Goal: Information Seeking & Learning: Learn about a topic

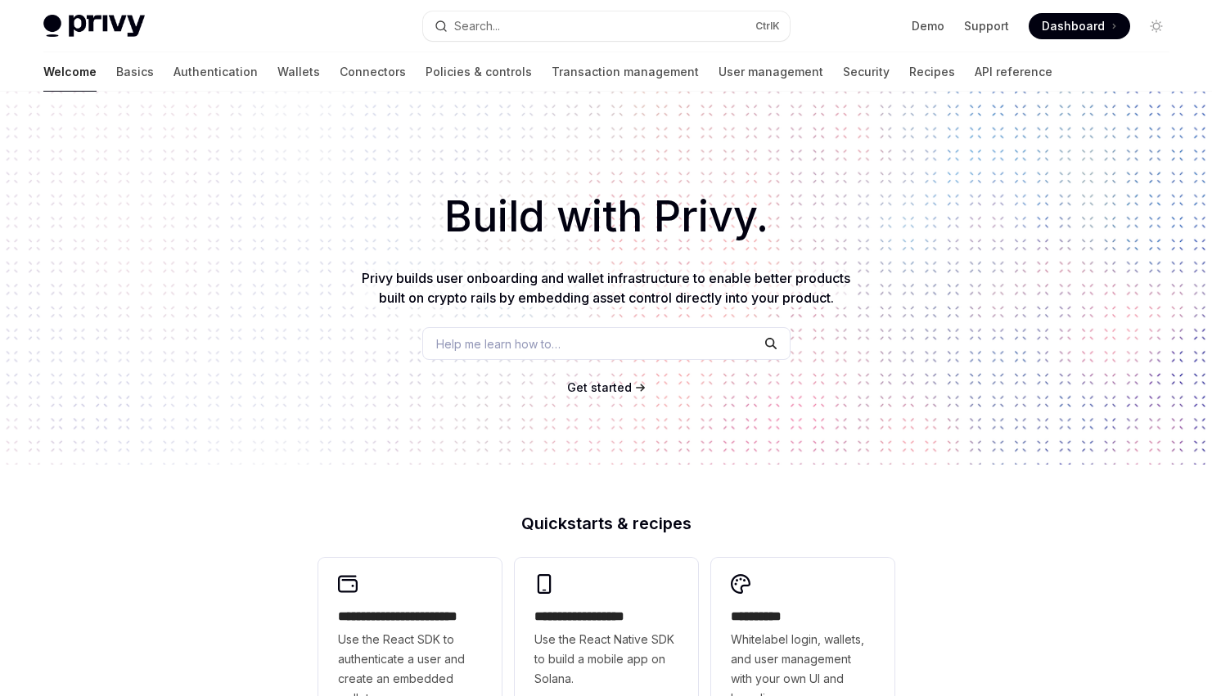
click at [313, 398] on div "Build with Privy. Privy builds user onboarding and wallet infrastructure to ena…" at bounding box center [606, 278] width 1212 height 373
click at [975, 69] on link "API reference" at bounding box center [1014, 71] width 78 height 39
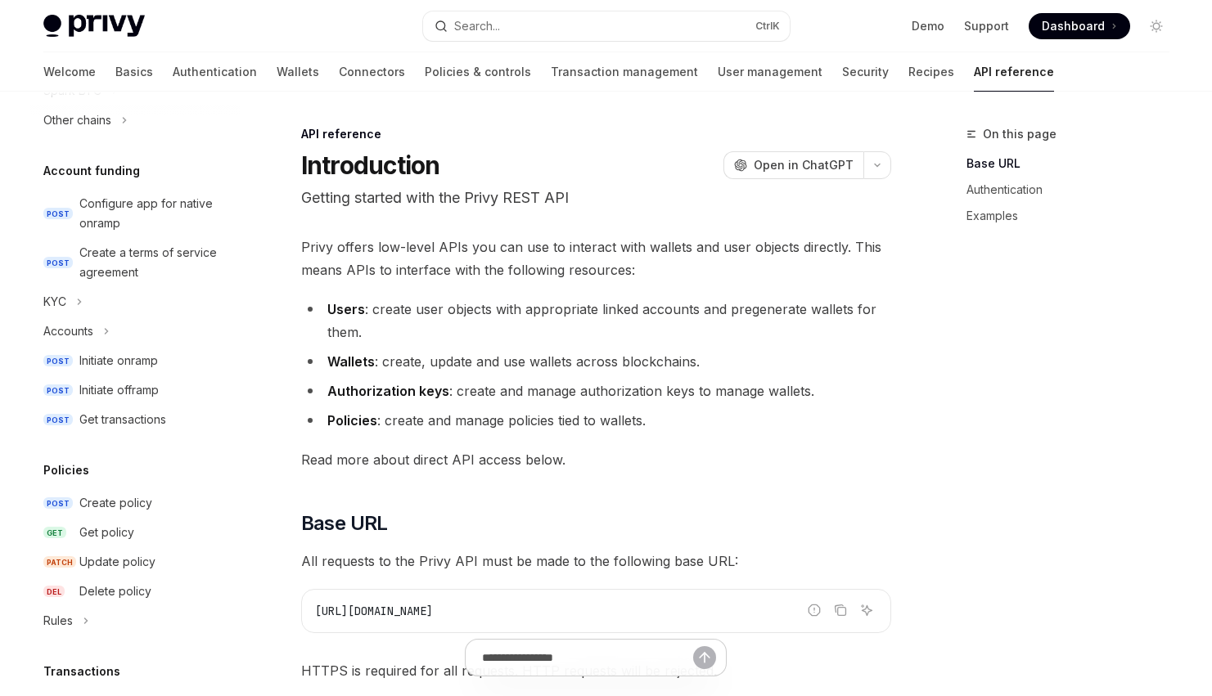
scroll to position [533, 0]
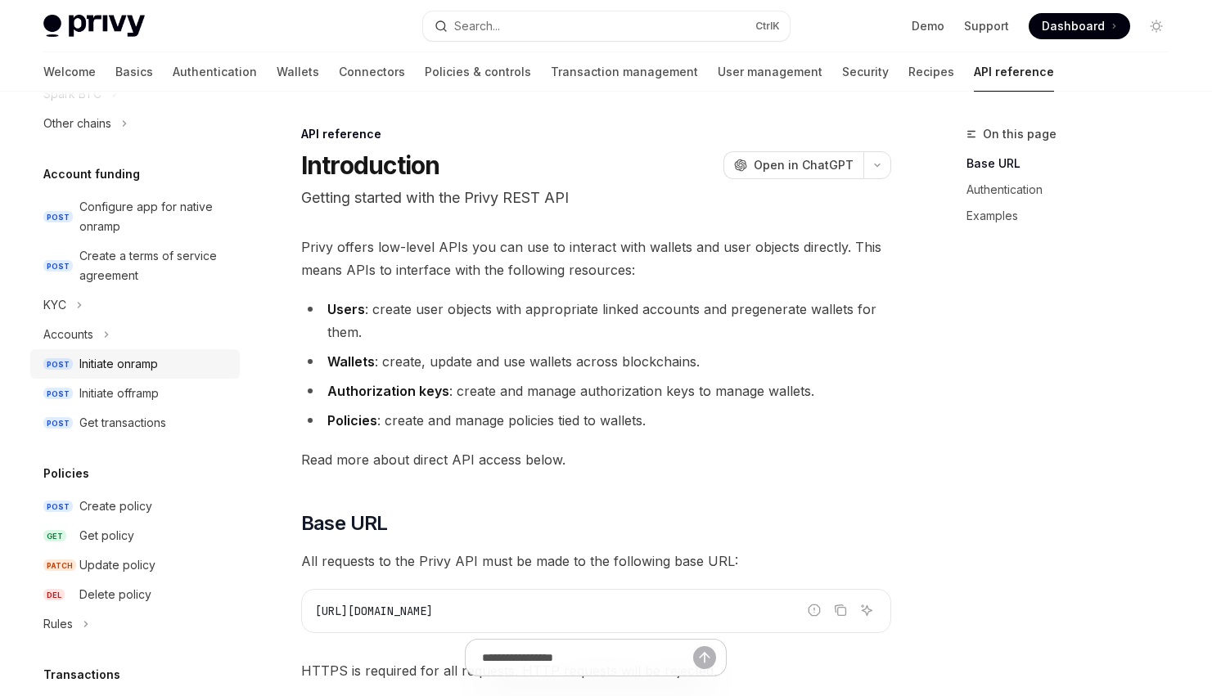
click at [129, 371] on div "Initiate onramp" at bounding box center [118, 364] width 79 height 20
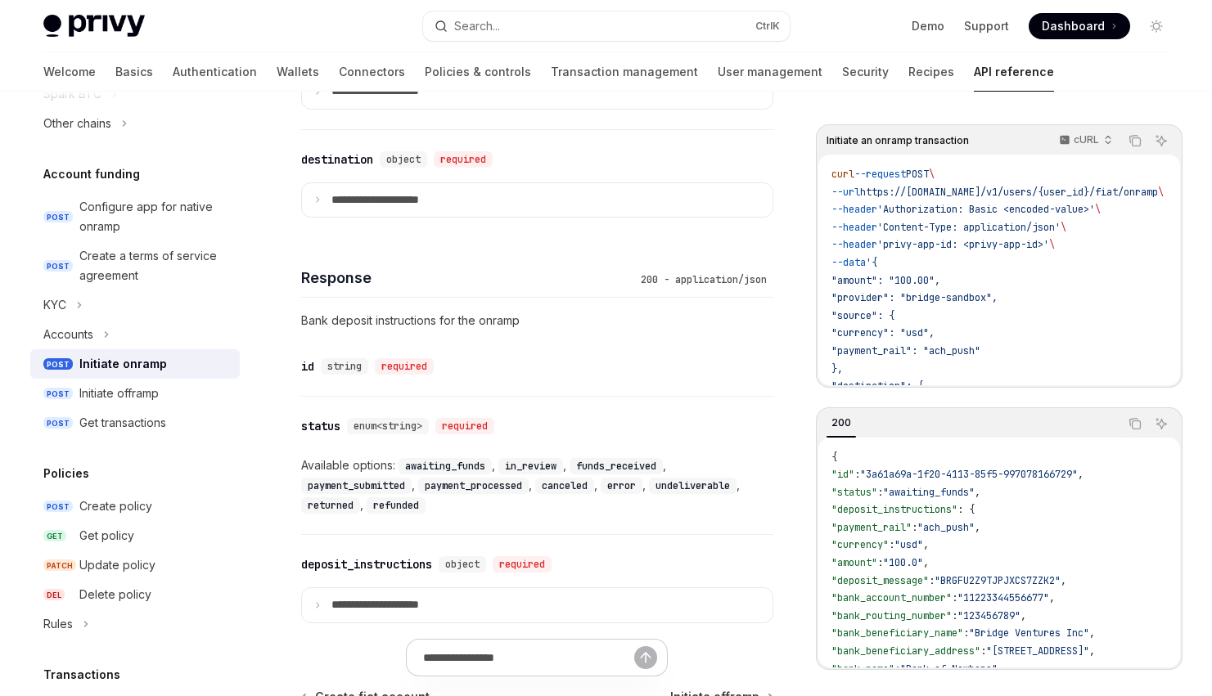
scroll to position [1226, 0]
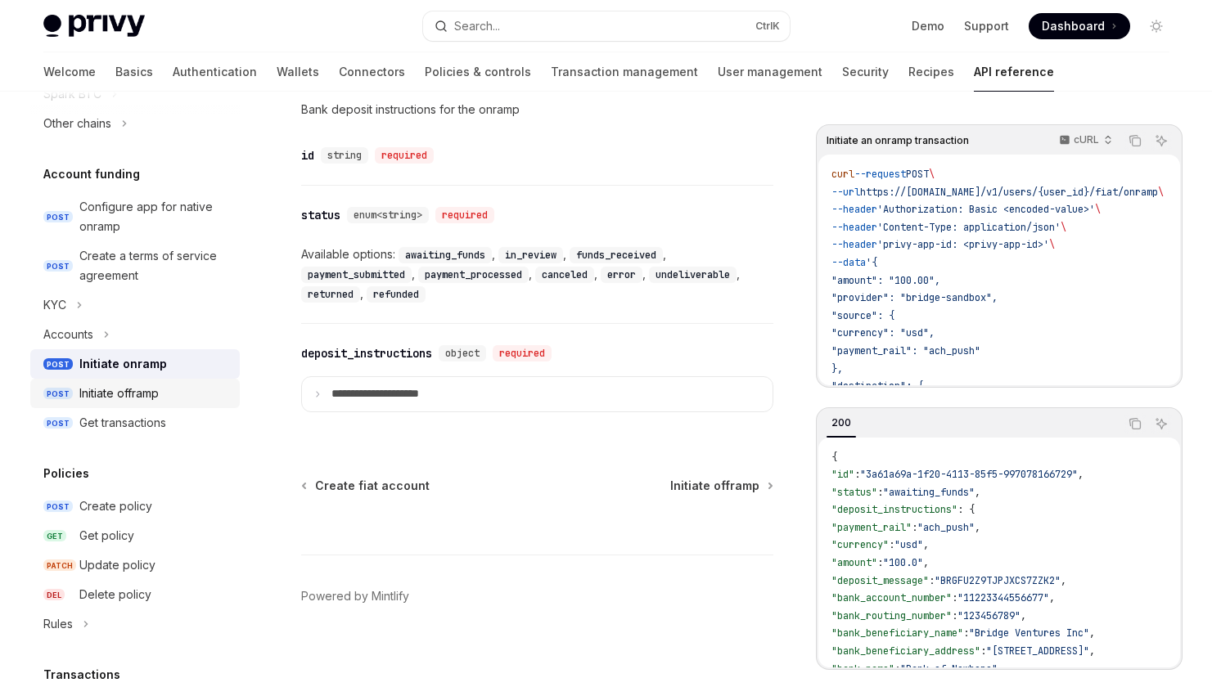
click at [137, 408] on link "POST Initiate offramp" at bounding box center [134, 393] width 209 height 29
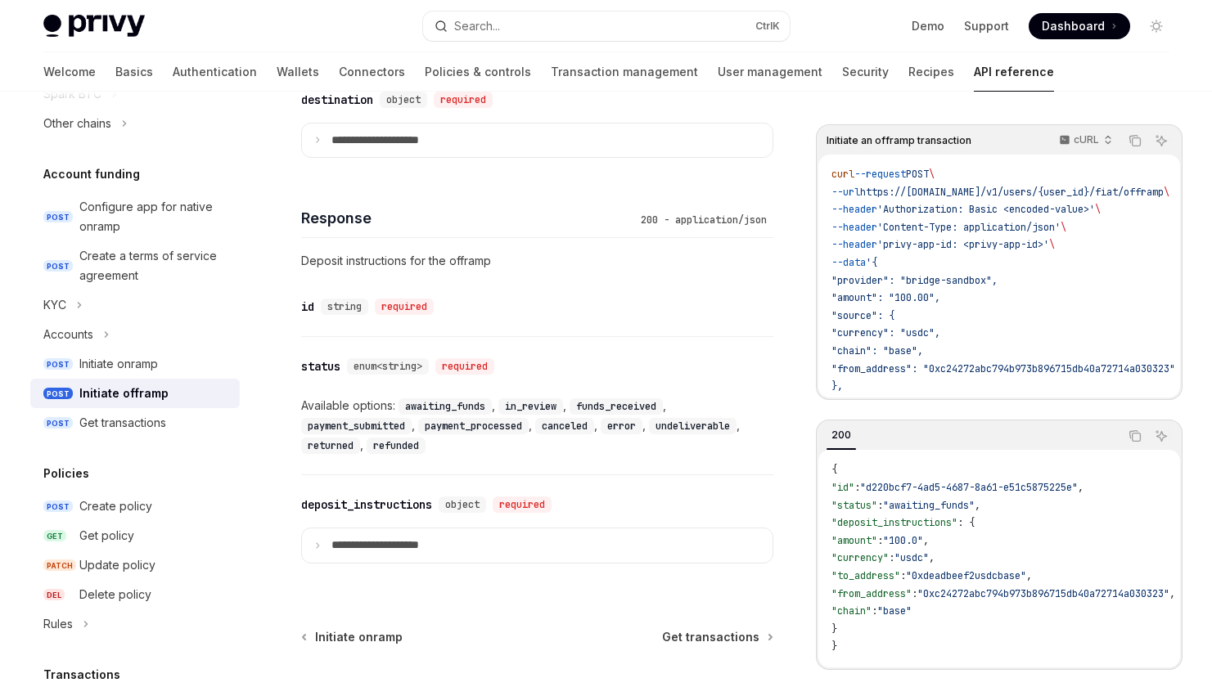
scroll to position [1226, 0]
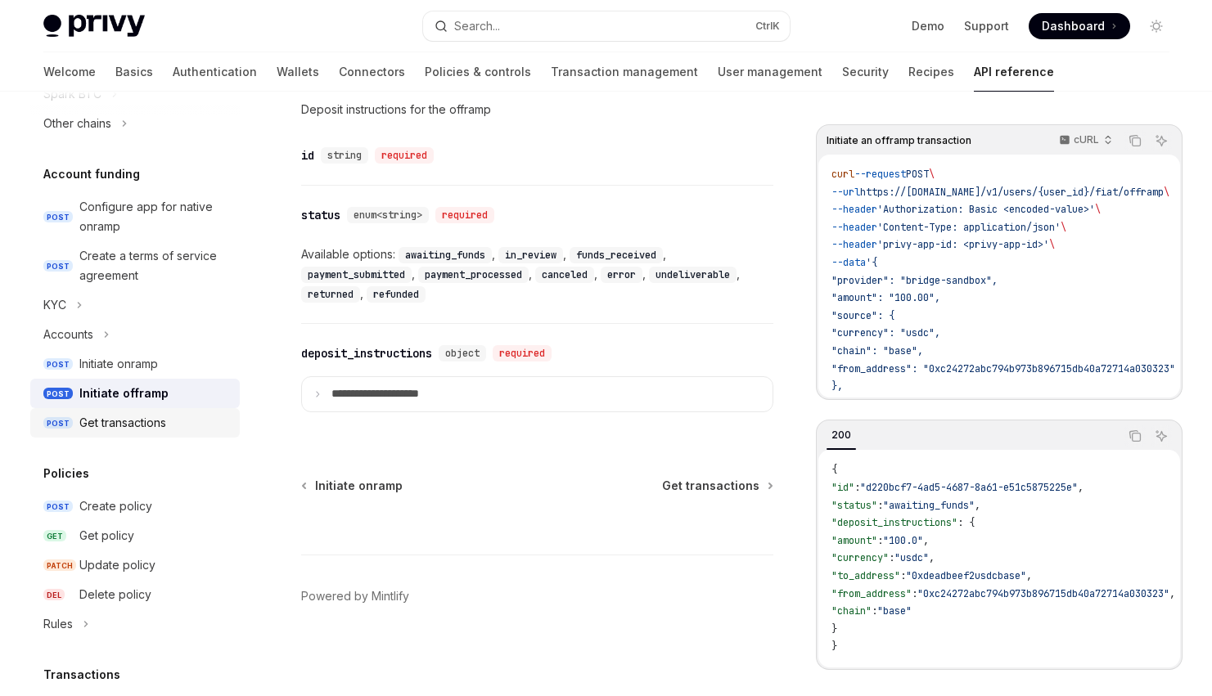
click at [100, 412] on link "POST Get transactions" at bounding box center [134, 422] width 209 height 29
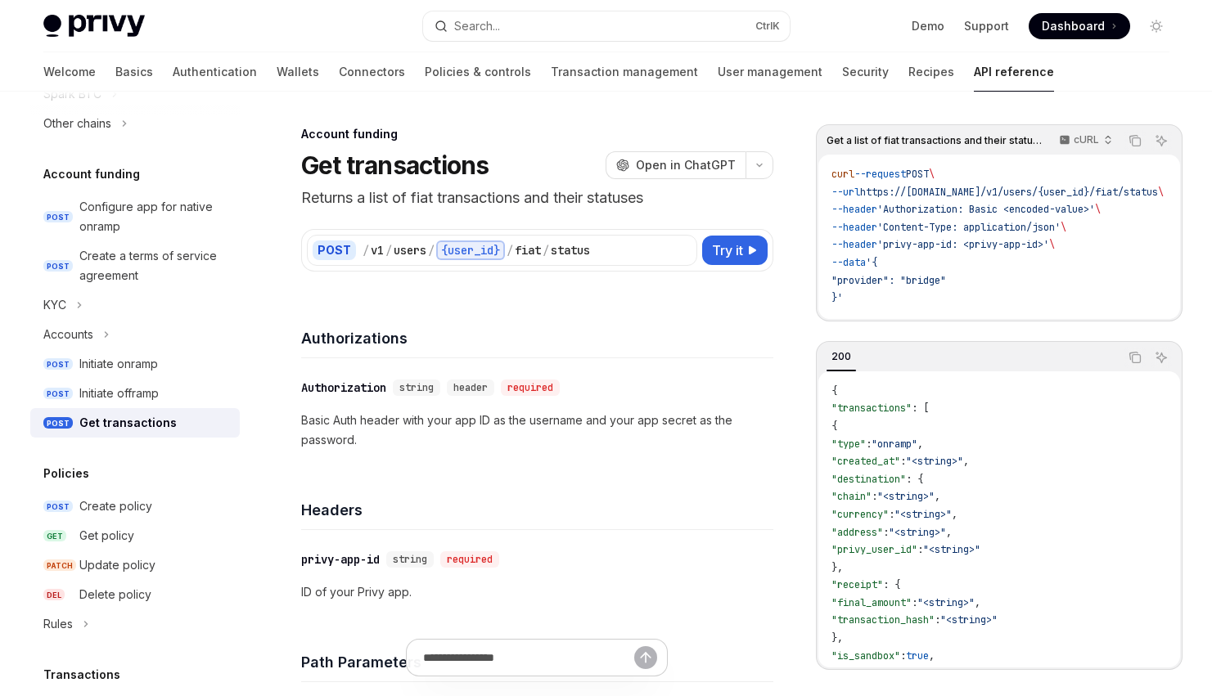
click at [101, 19] on img at bounding box center [93, 26] width 101 height 23
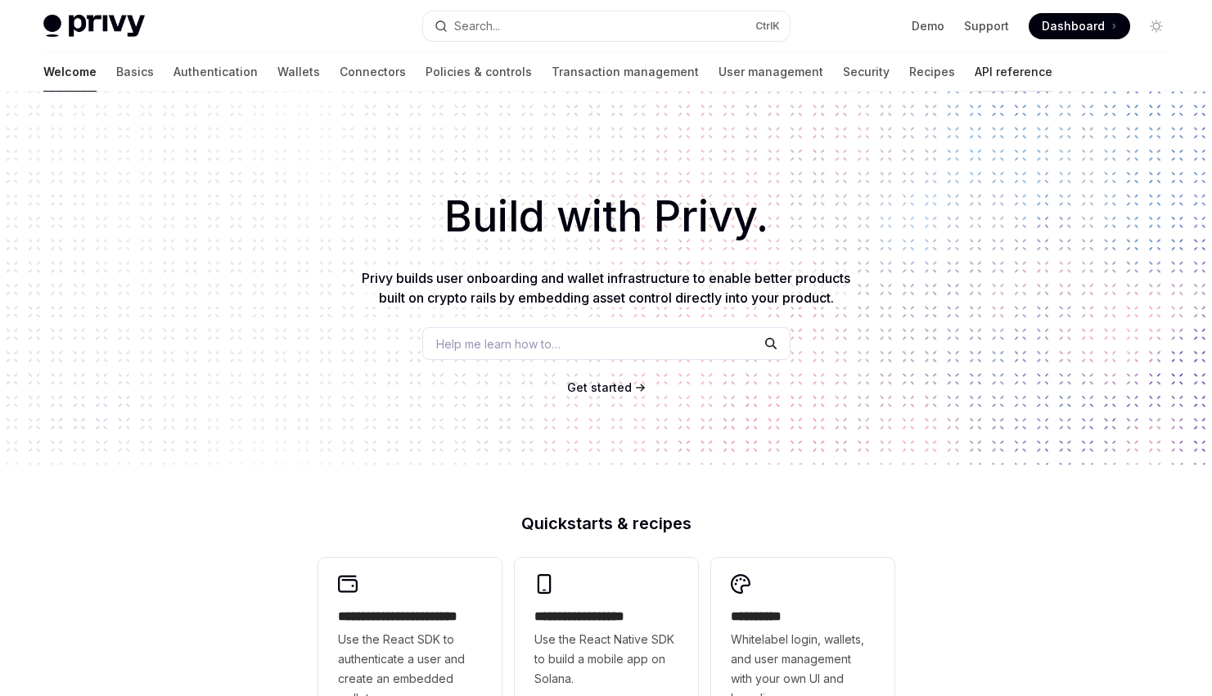
click at [975, 66] on link "API reference" at bounding box center [1014, 71] width 78 height 39
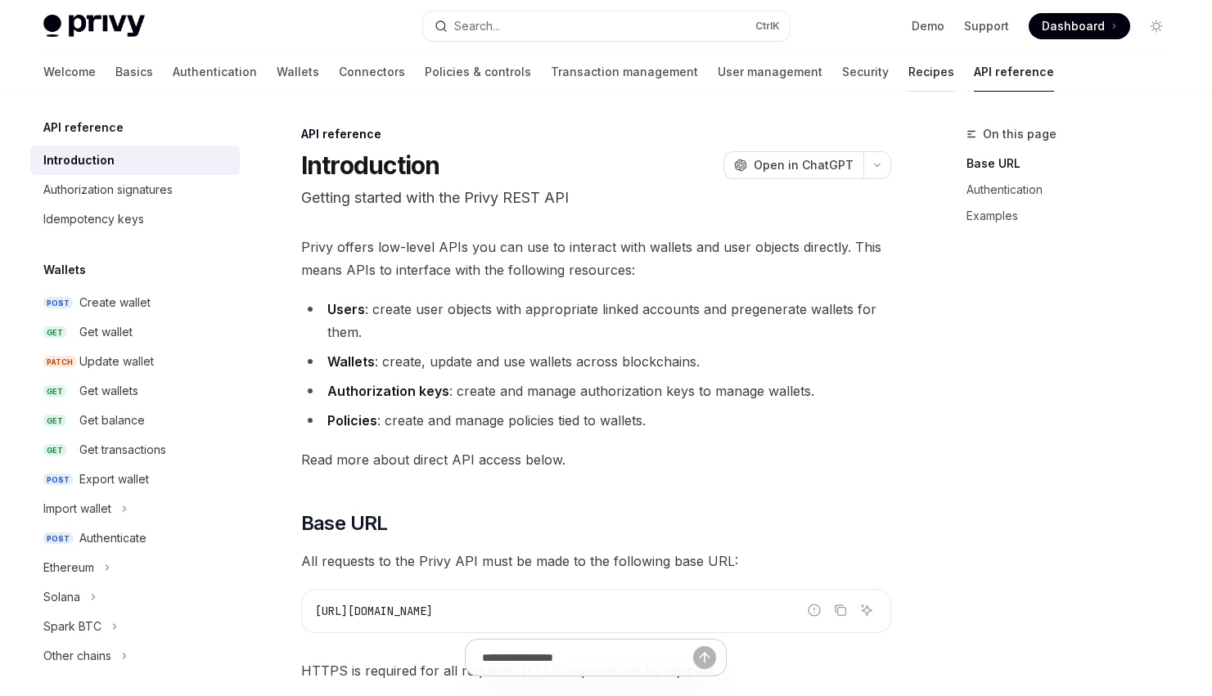
click at [908, 74] on link "Recipes" at bounding box center [931, 71] width 46 height 39
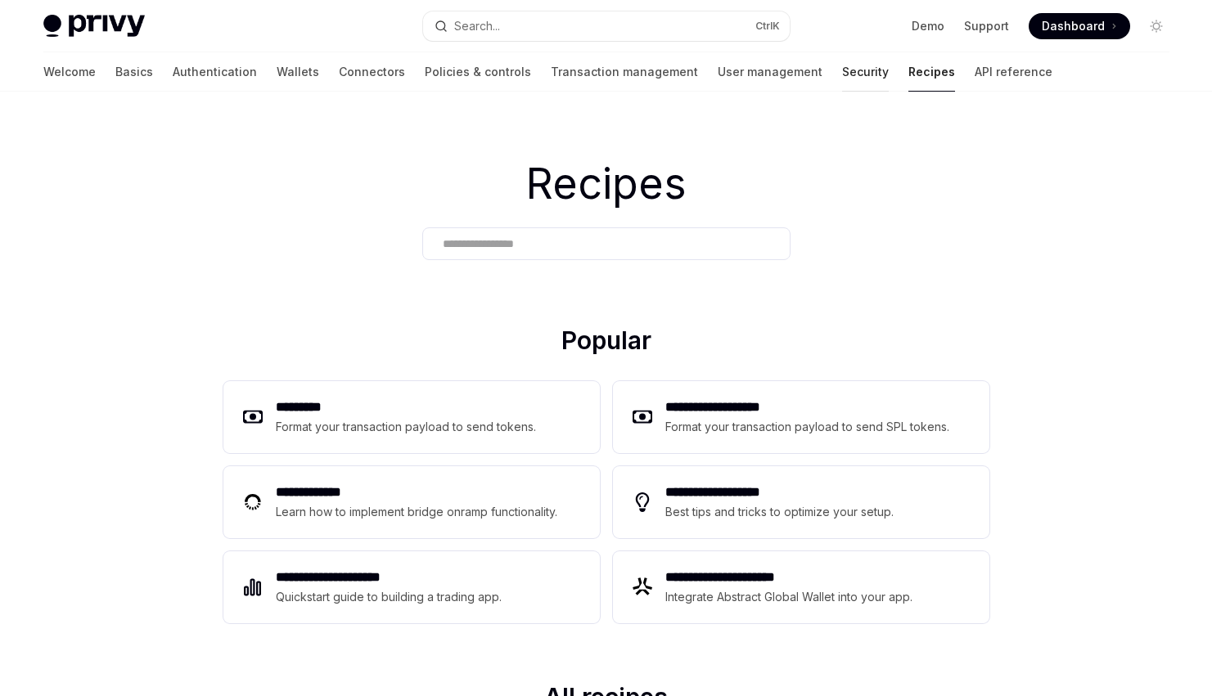
click at [842, 75] on link "Security" at bounding box center [865, 71] width 47 height 39
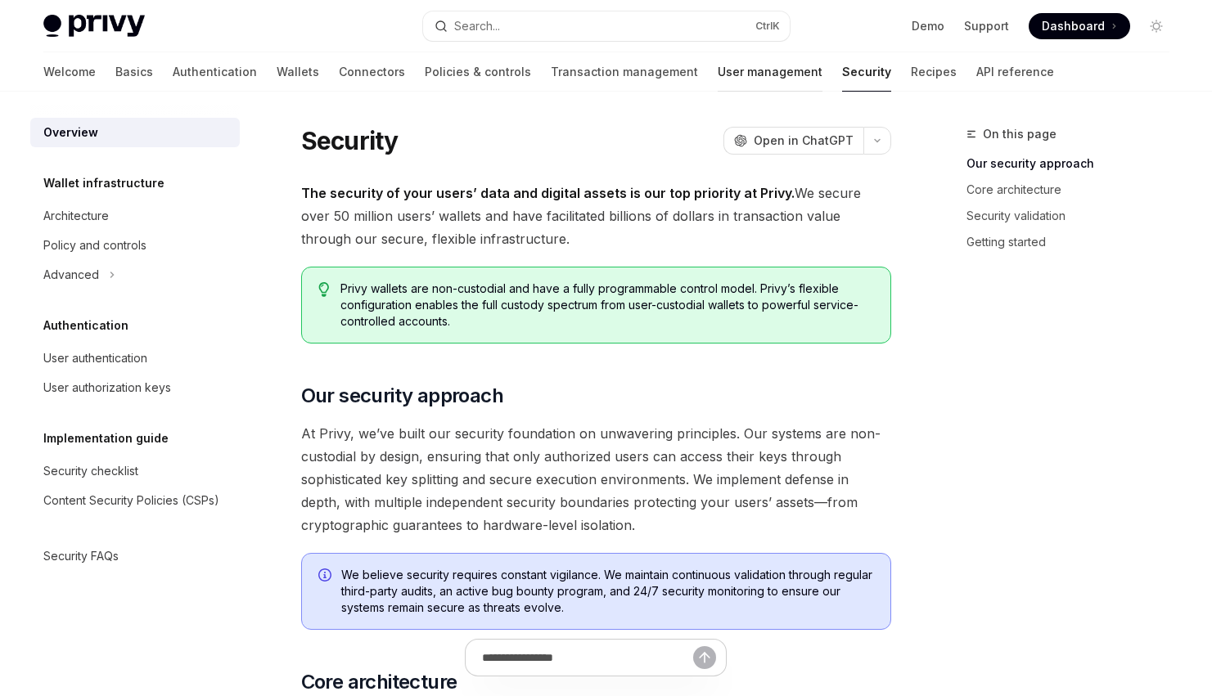
click at [718, 74] on link "User management" at bounding box center [770, 71] width 105 height 39
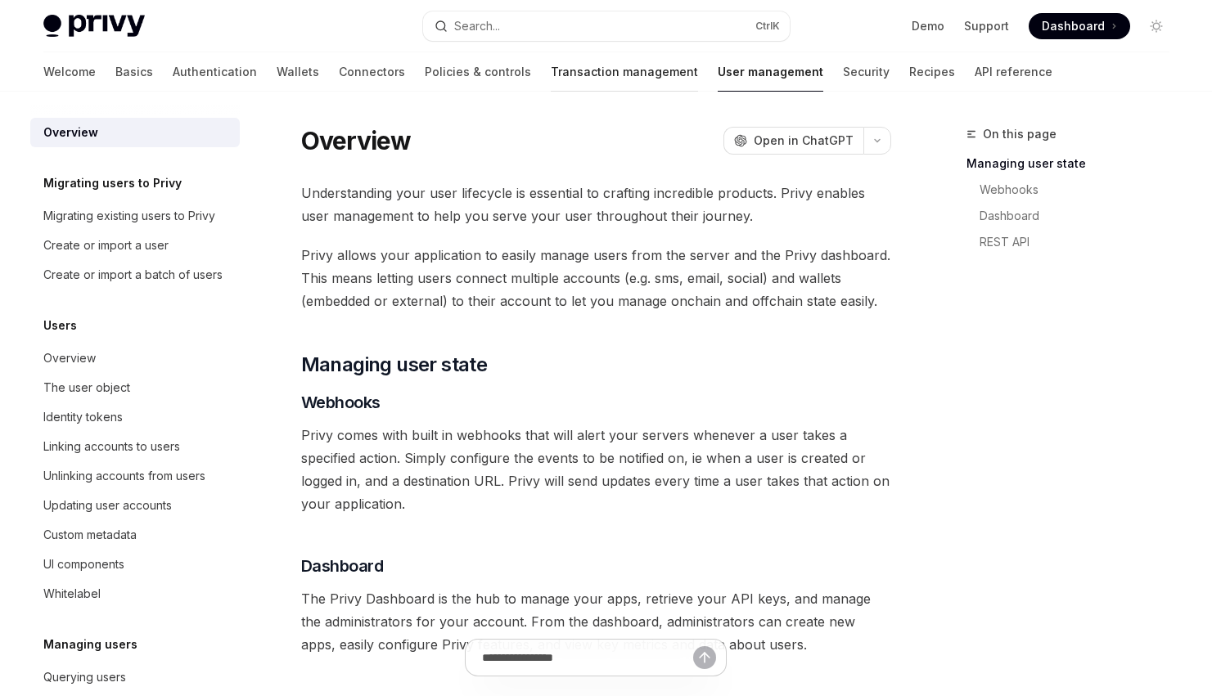
click at [569, 75] on link "Transaction management" at bounding box center [624, 71] width 147 height 39
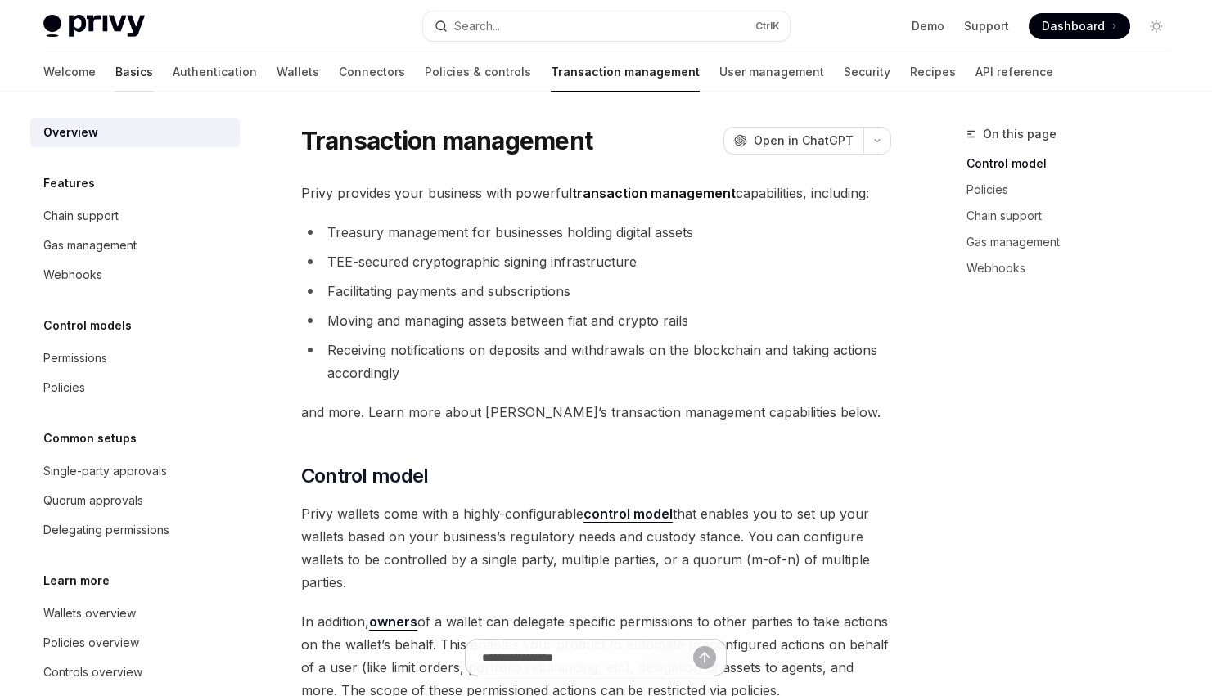
click at [115, 74] on link "Basics" at bounding box center [134, 71] width 38 height 39
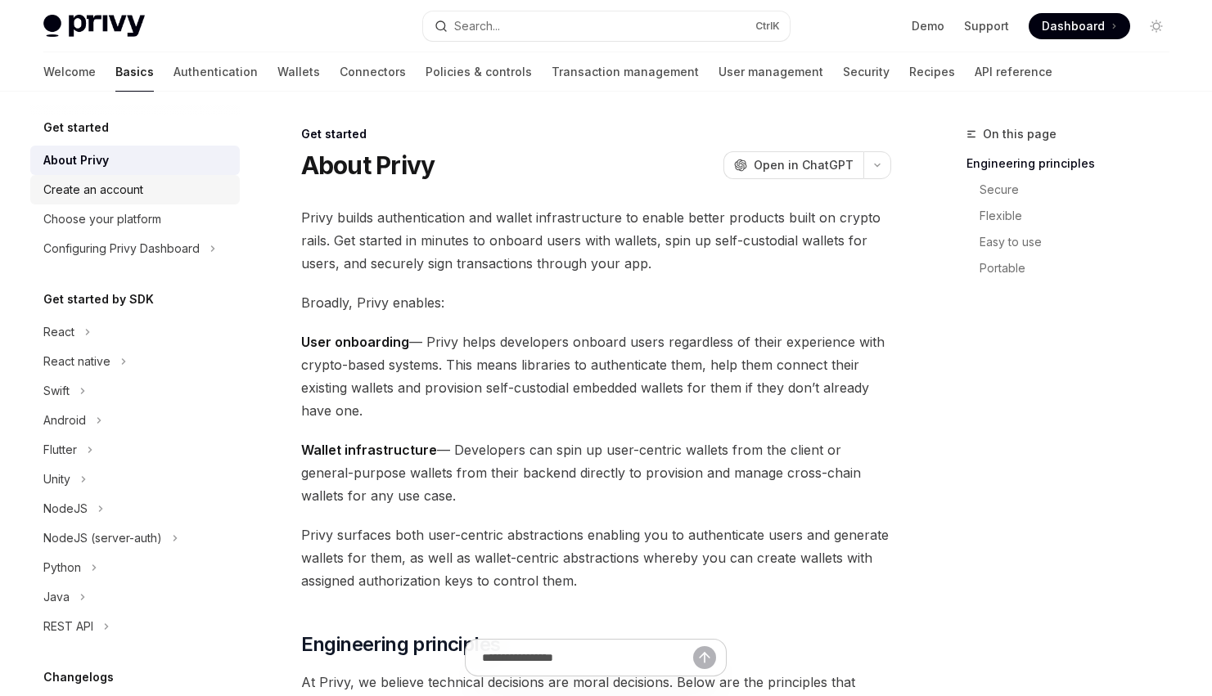
click at [88, 199] on div "Create an account" at bounding box center [93, 190] width 100 height 20
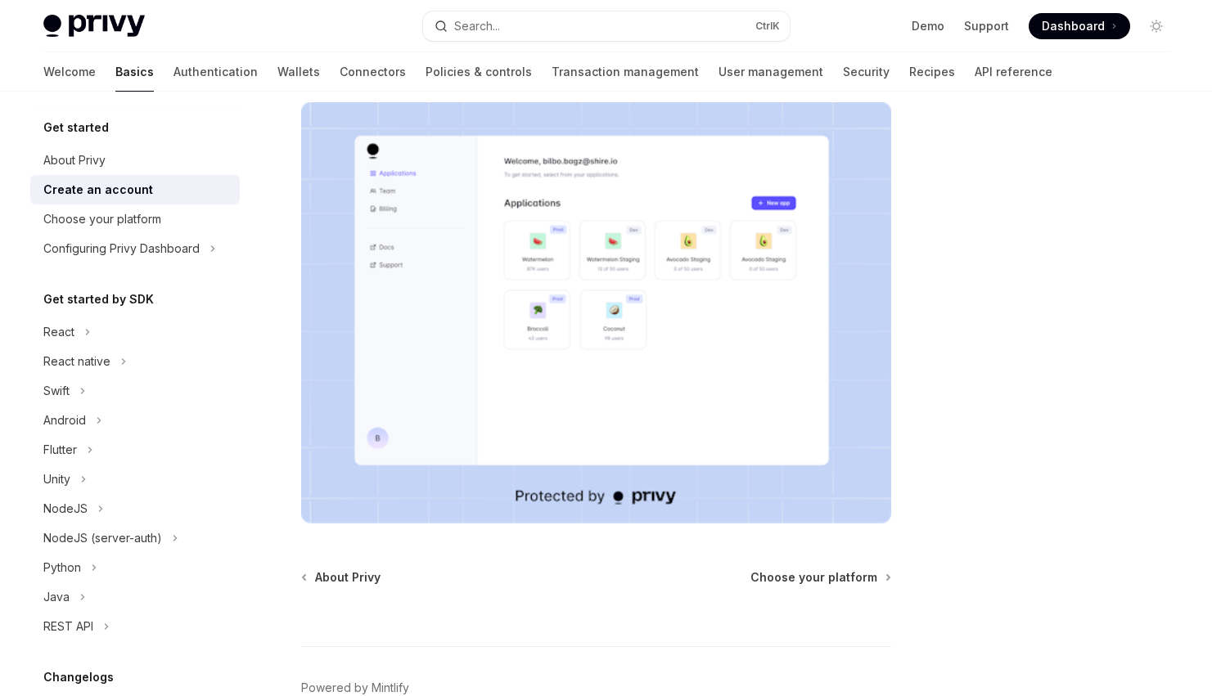
scroll to position [353, 0]
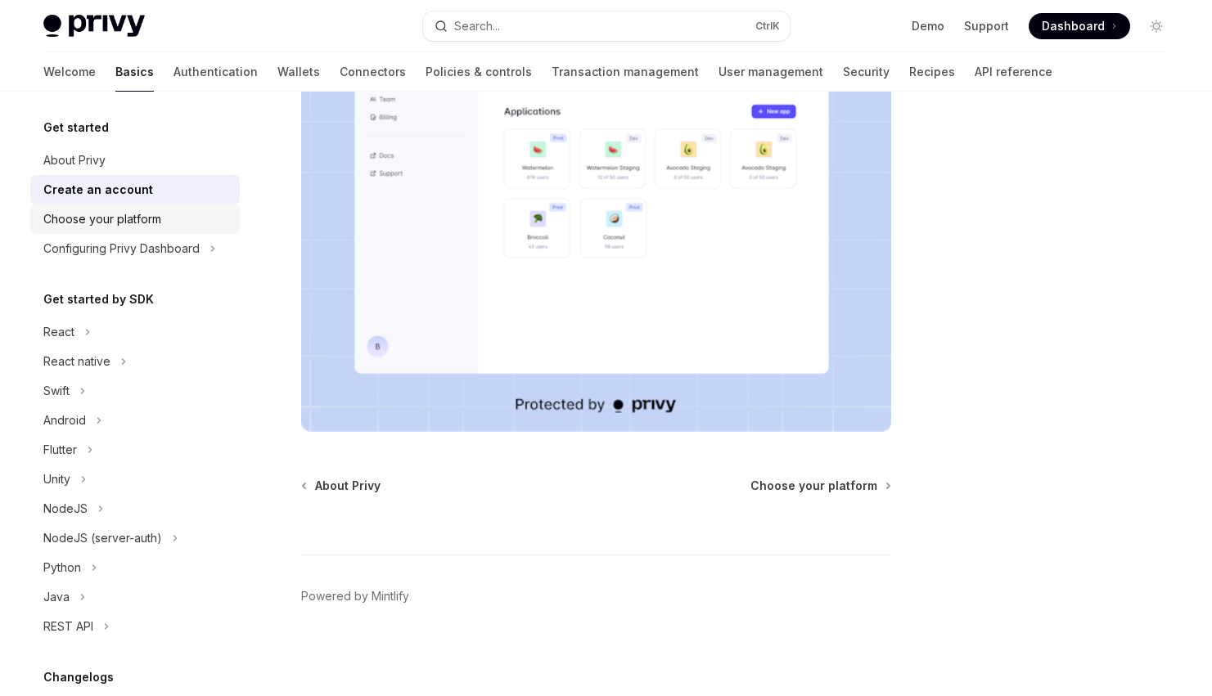
click at [119, 215] on div "Choose your platform" at bounding box center [102, 219] width 118 height 20
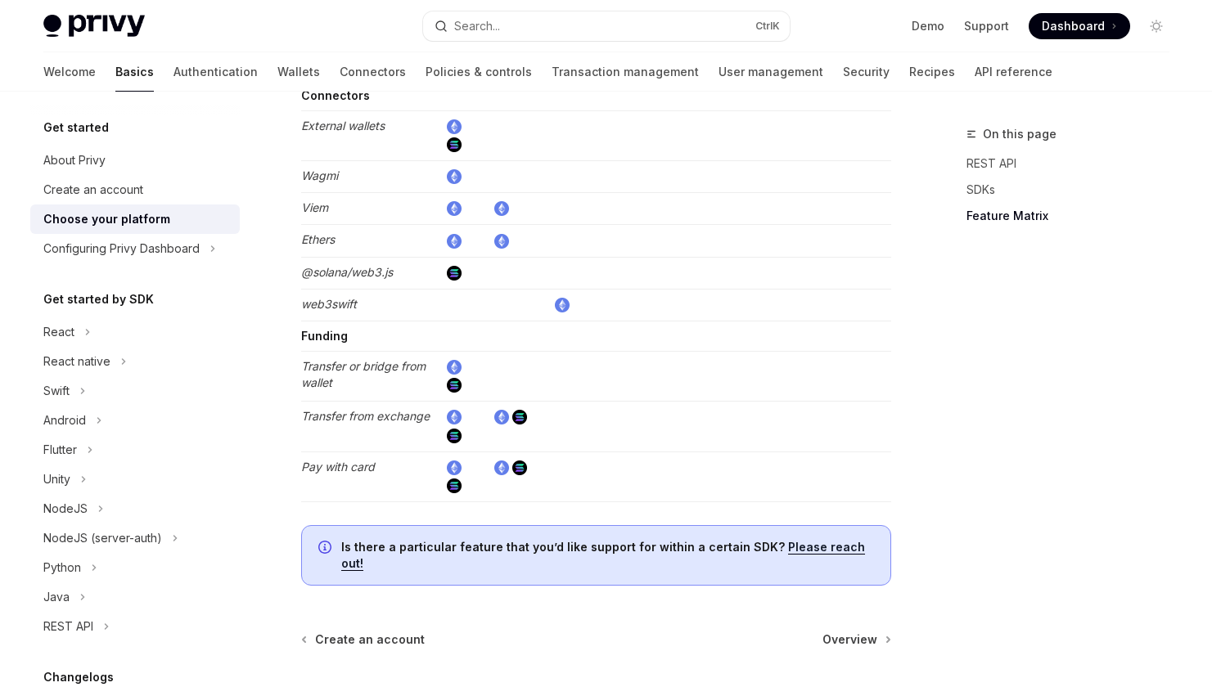
scroll to position [3153, 0]
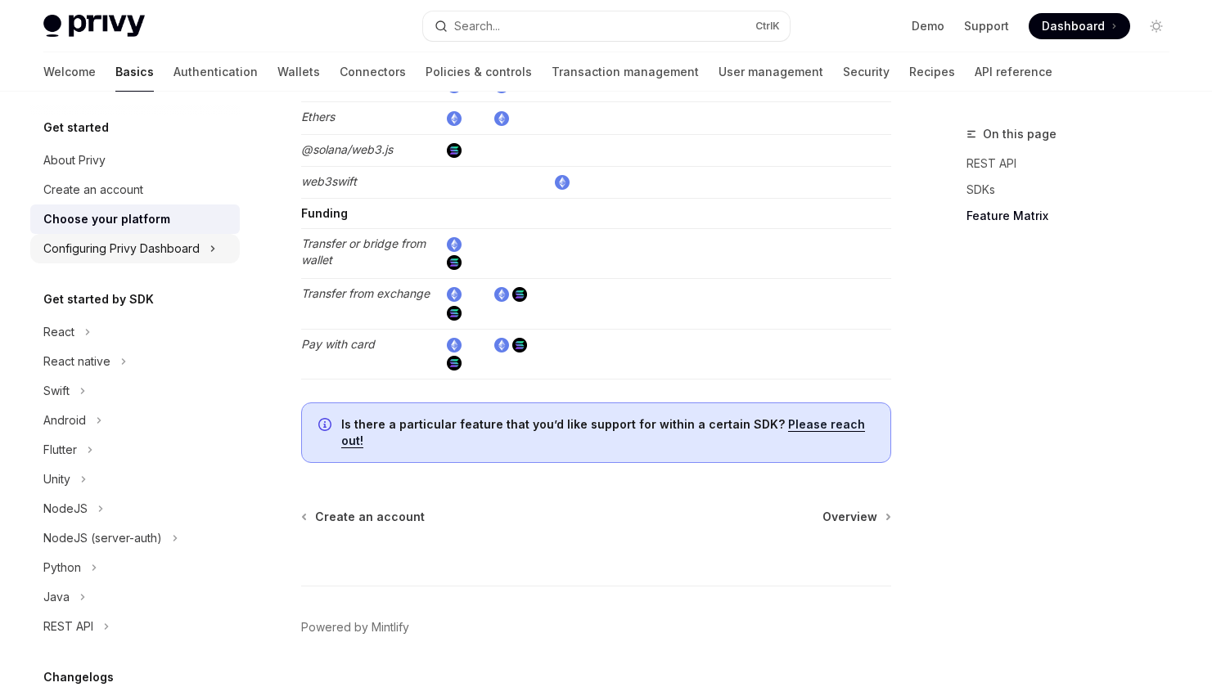
click at [133, 253] on div "Configuring Privy Dashboard" at bounding box center [121, 249] width 156 height 20
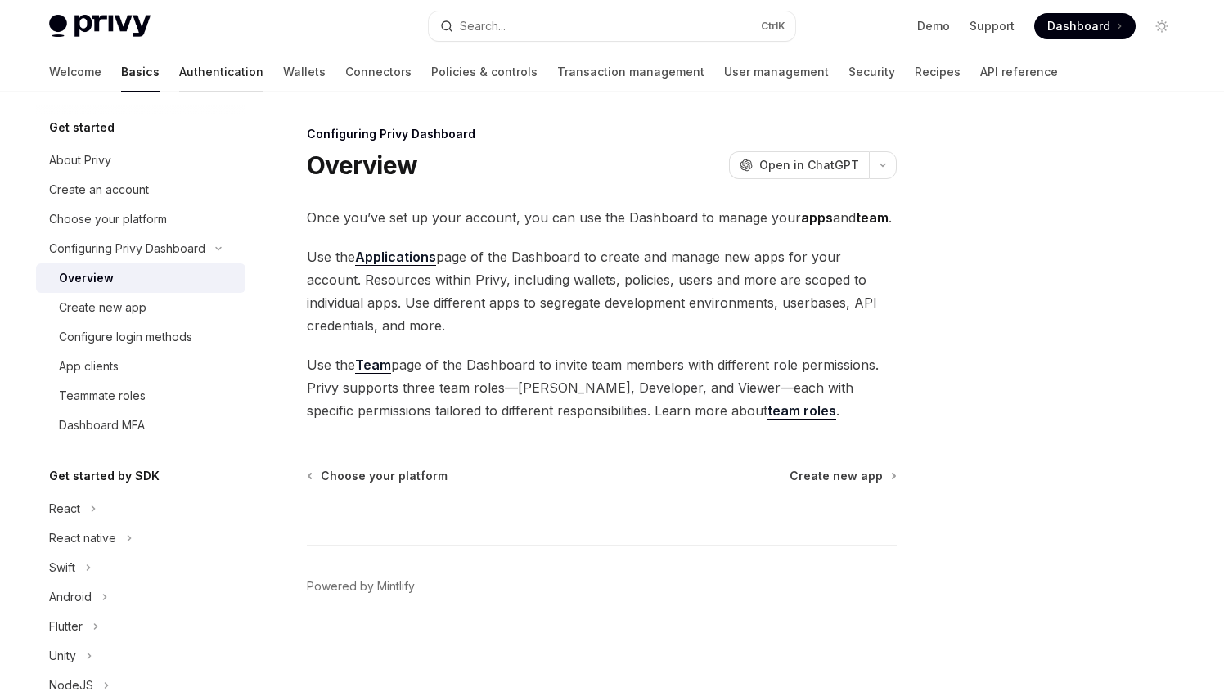
click at [179, 72] on link "Authentication" at bounding box center [221, 71] width 84 height 39
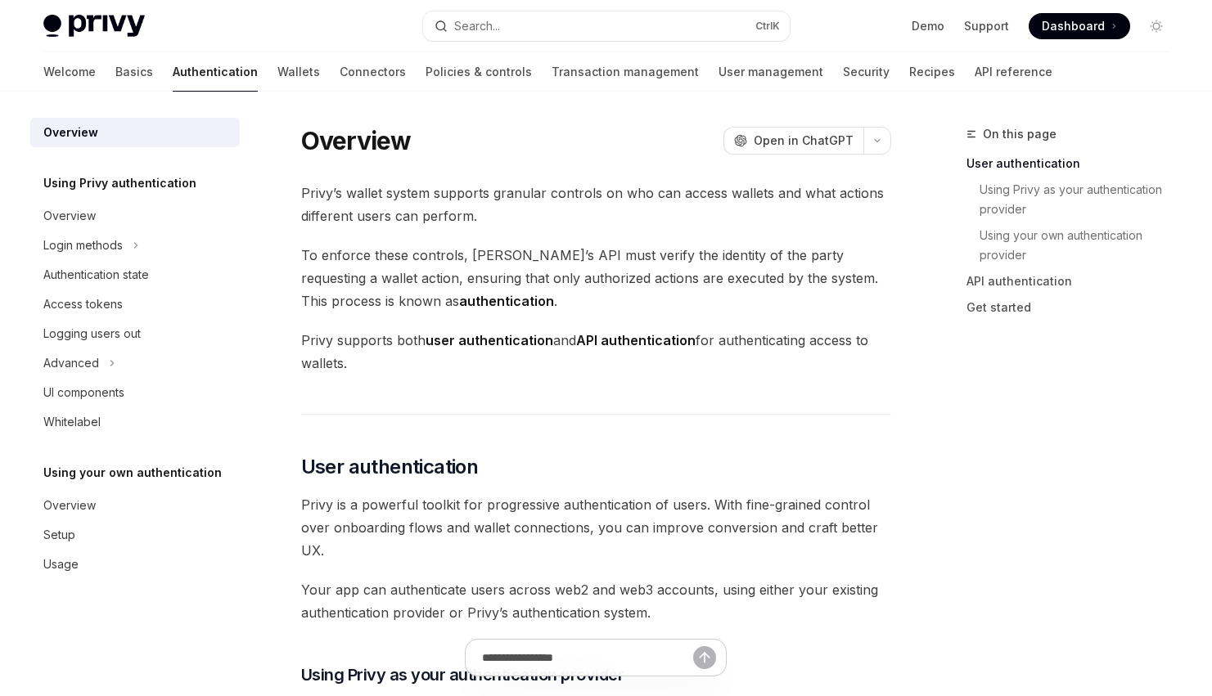
click at [108, 30] on img at bounding box center [93, 26] width 101 height 23
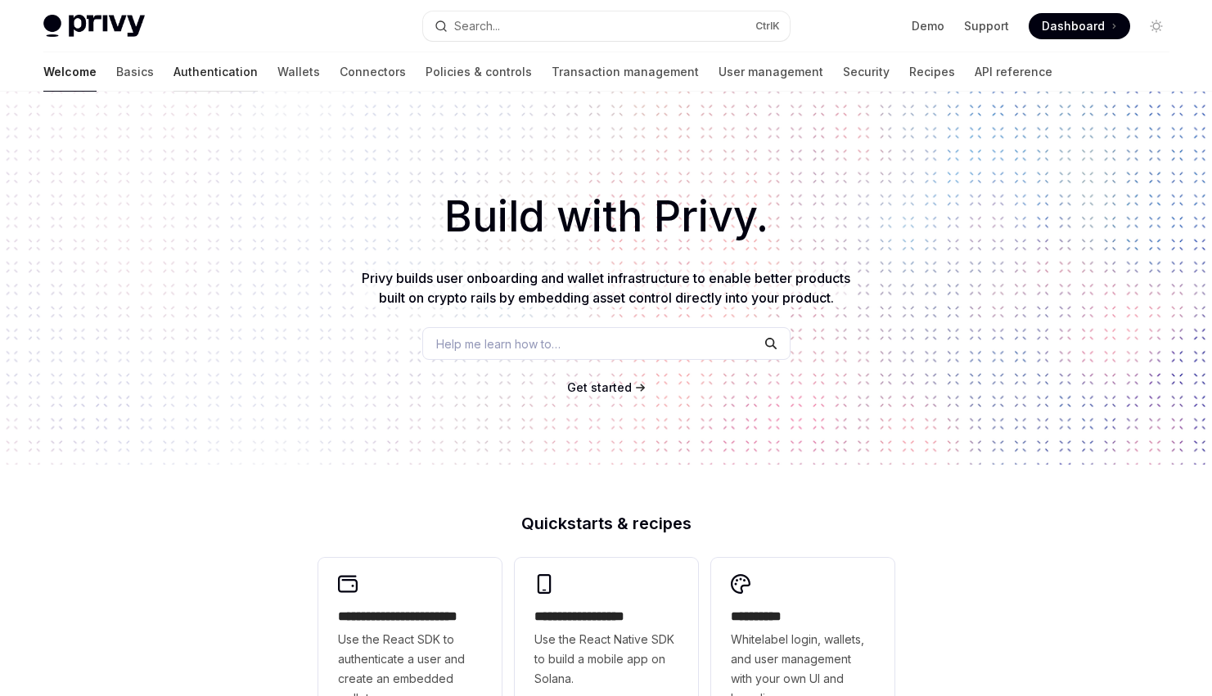
click at [173, 76] on link "Authentication" at bounding box center [215, 71] width 84 height 39
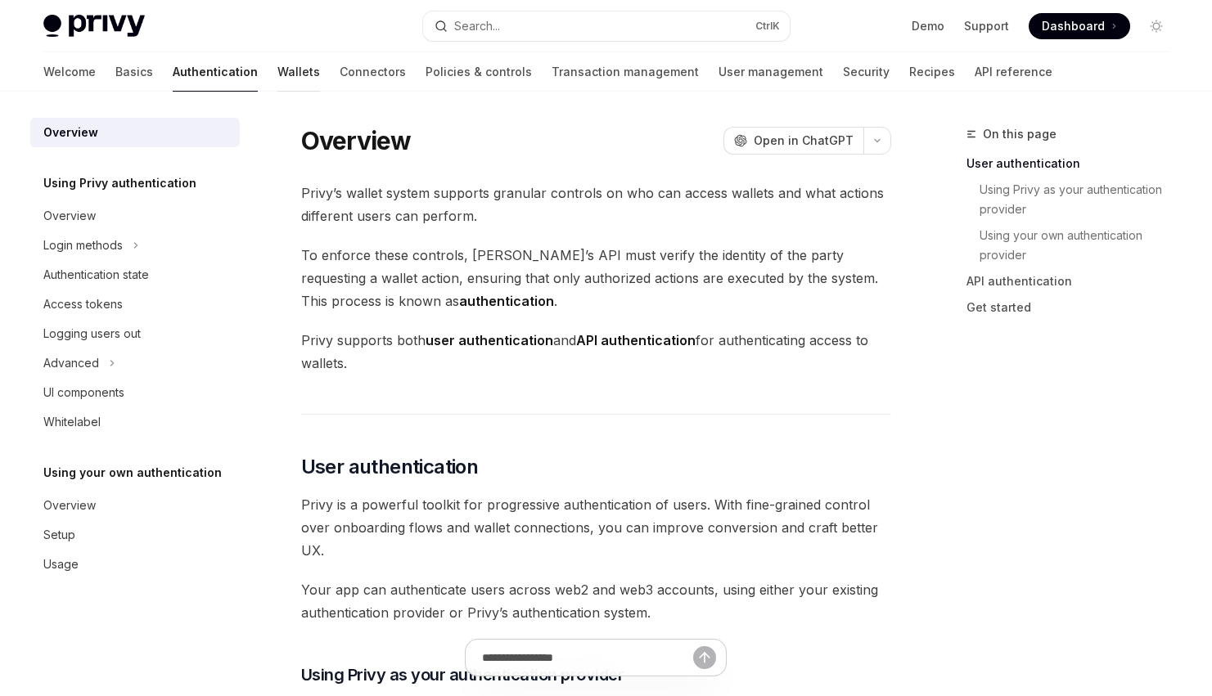
click at [277, 61] on link "Wallets" at bounding box center [298, 71] width 43 height 39
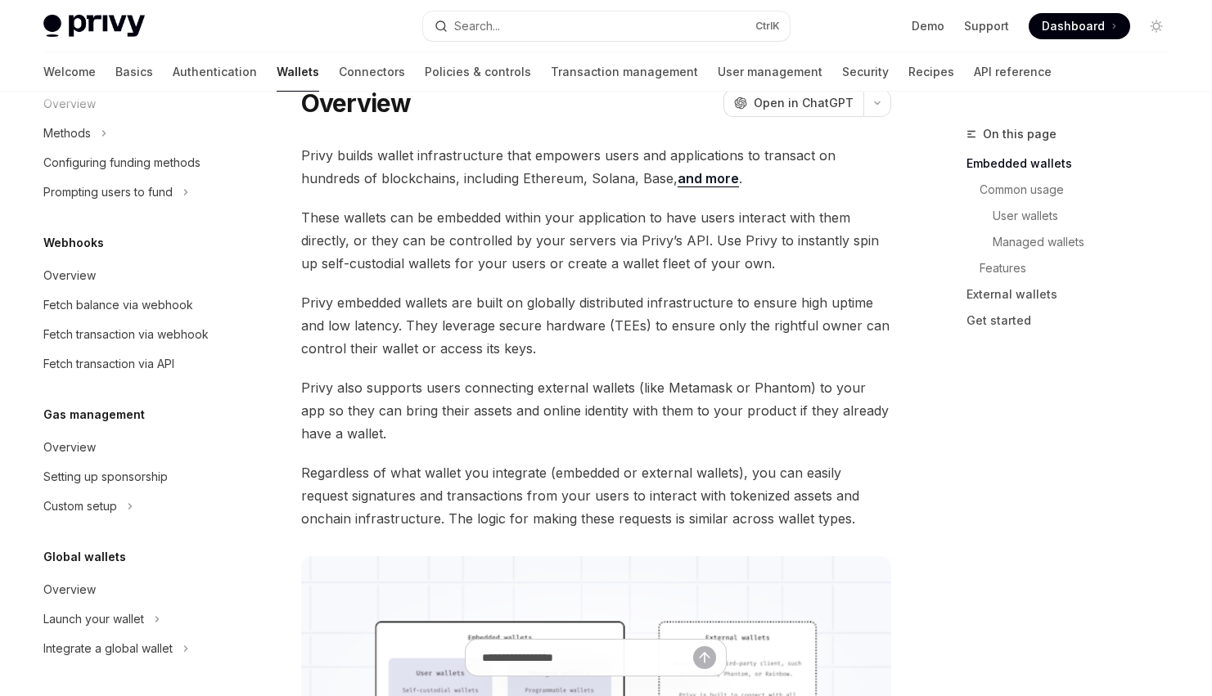
scroll to position [82, 0]
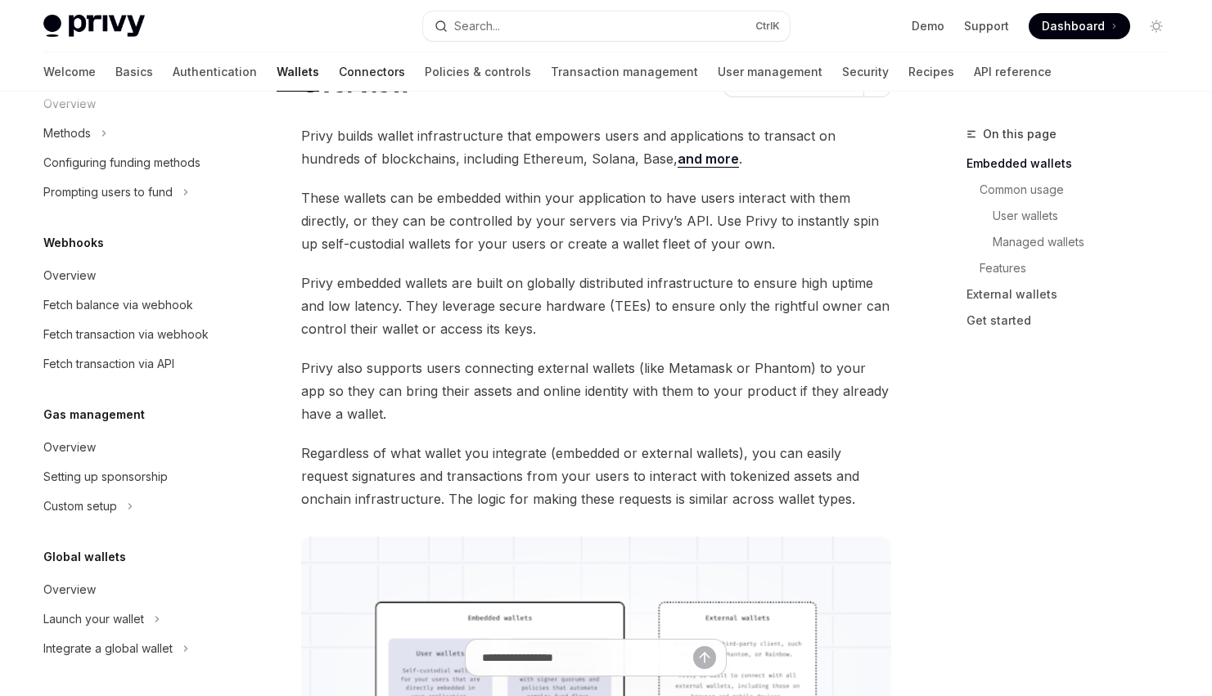
click at [339, 70] on link "Connectors" at bounding box center [372, 71] width 66 height 39
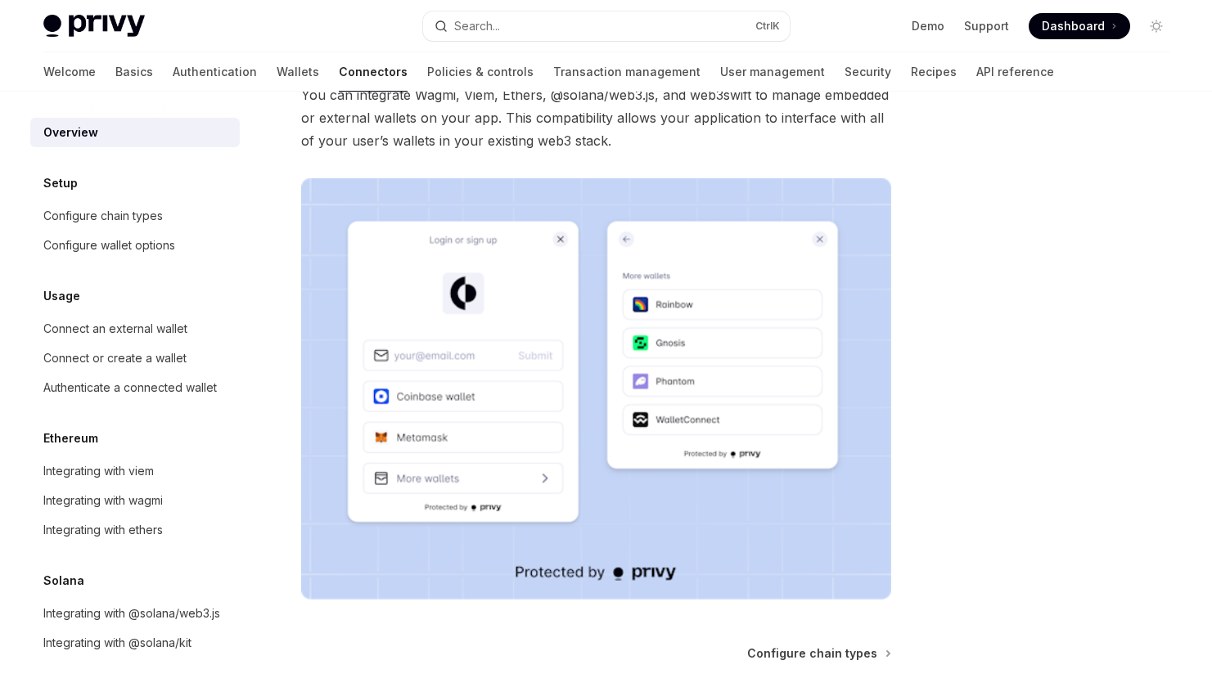
scroll to position [374, 0]
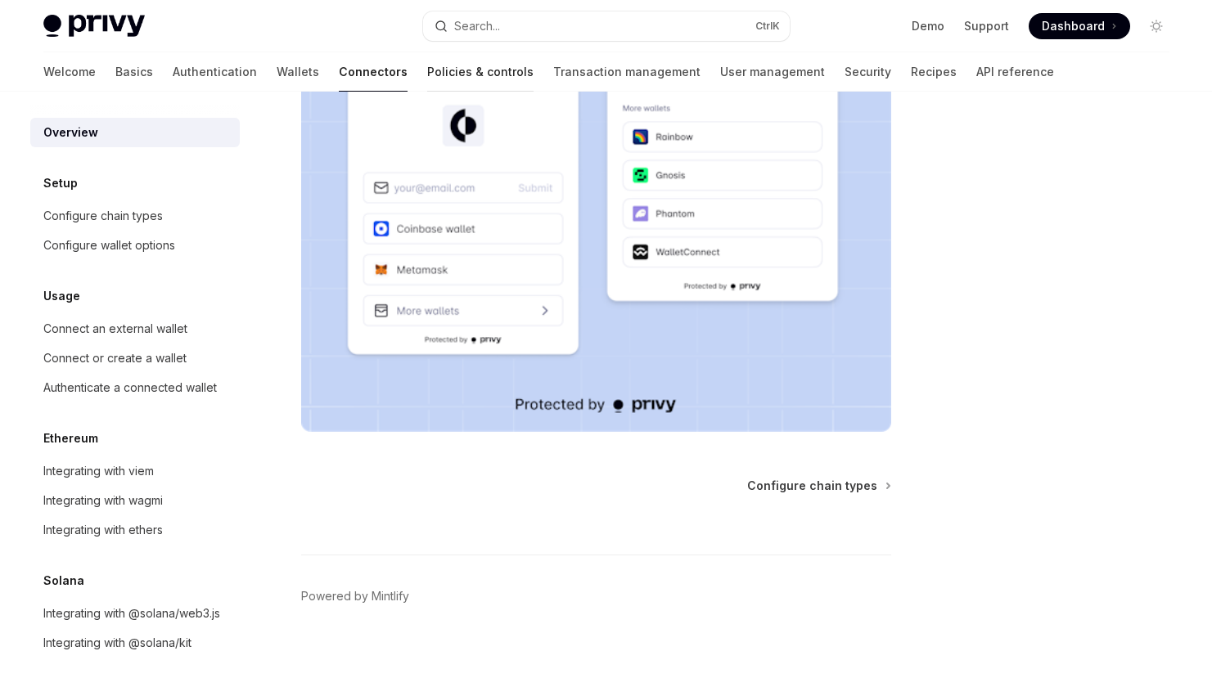
click at [427, 87] on link "Policies & controls" at bounding box center [480, 71] width 106 height 39
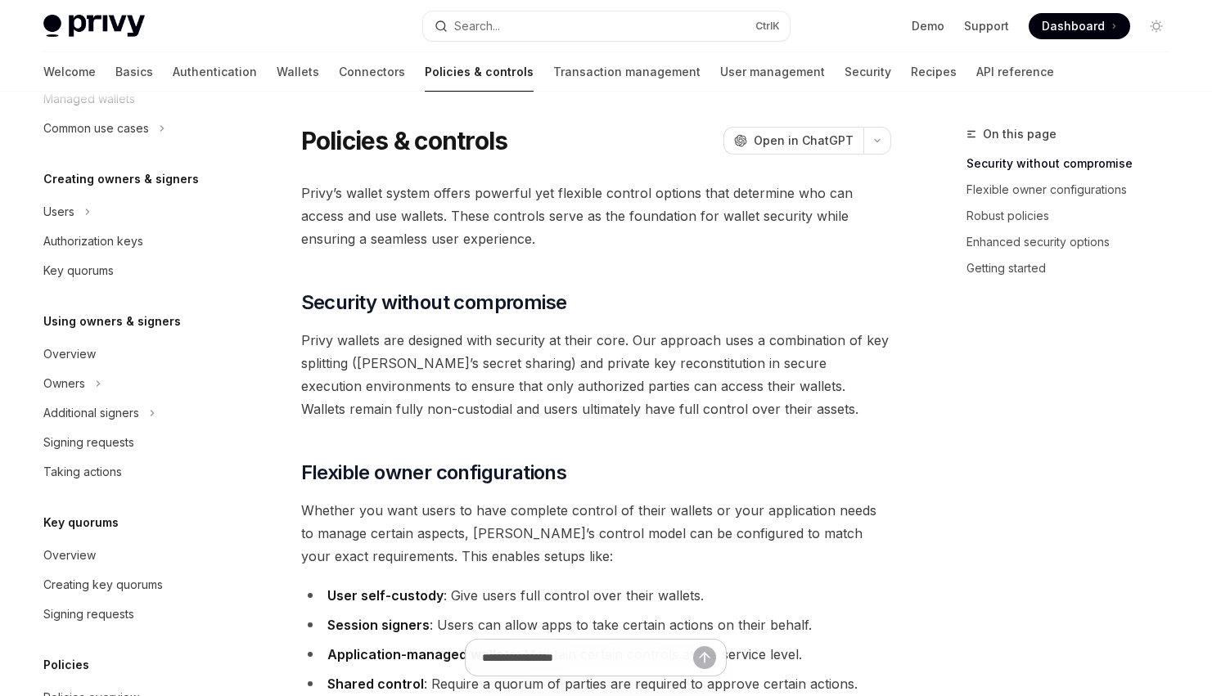
scroll to position [456, 0]
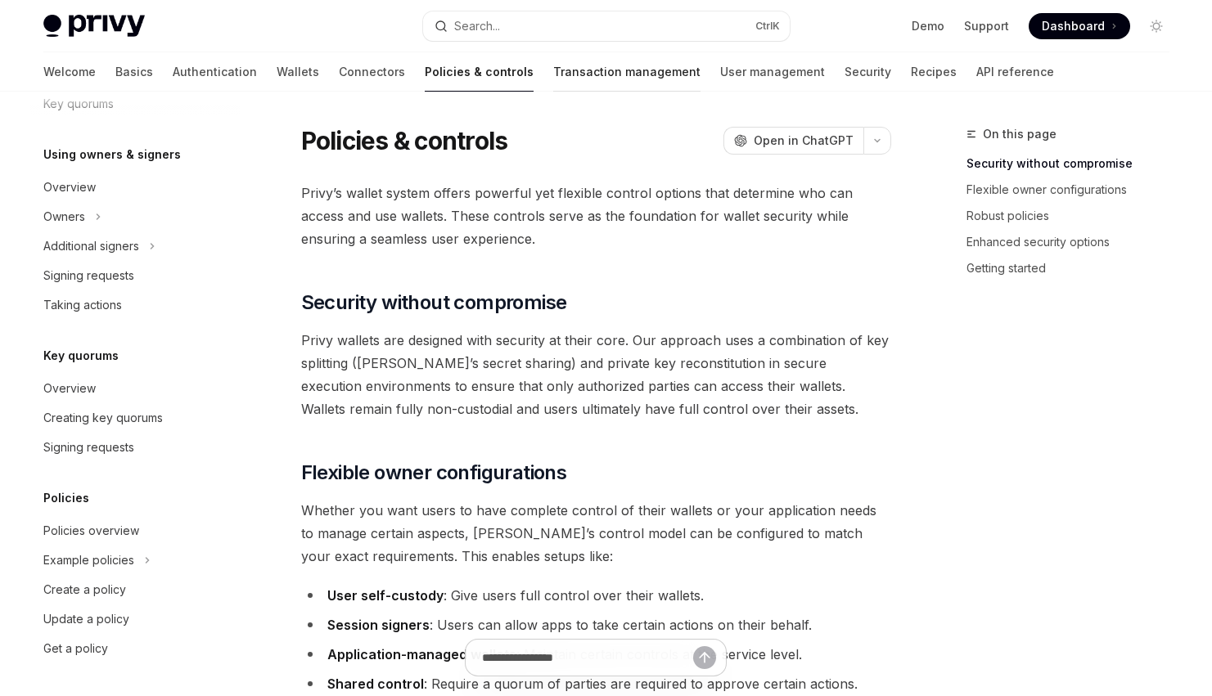
click at [553, 75] on link "Transaction management" at bounding box center [626, 71] width 147 height 39
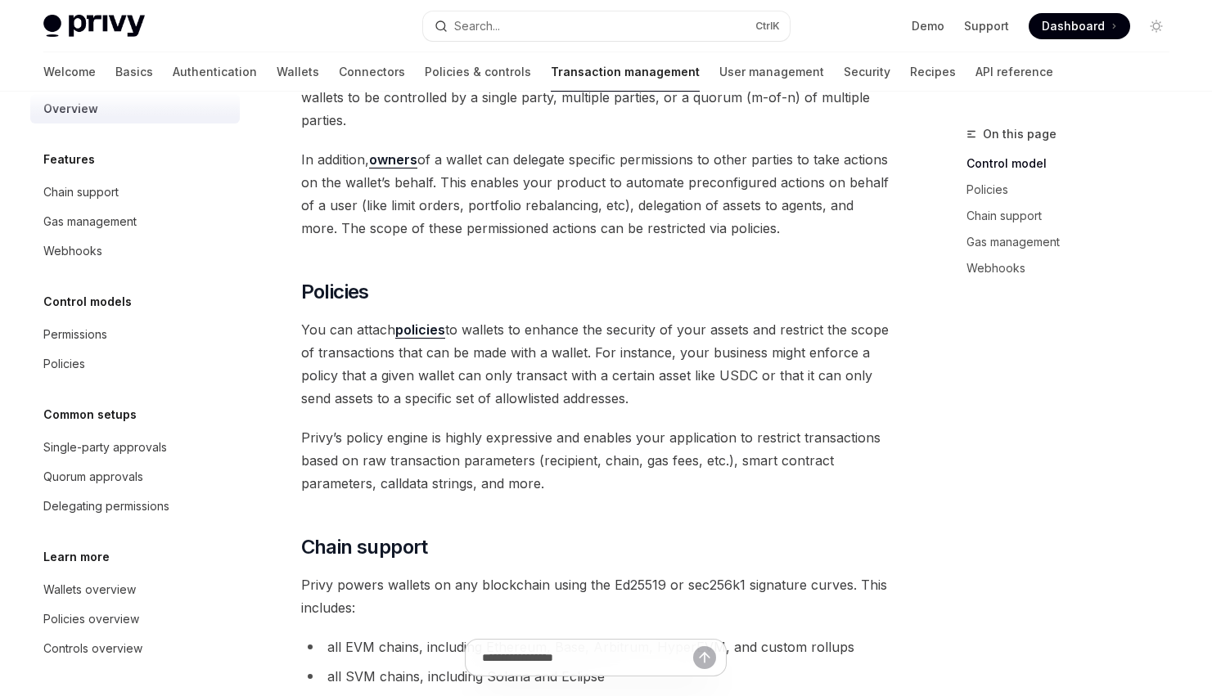
scroll to position [491, 0]
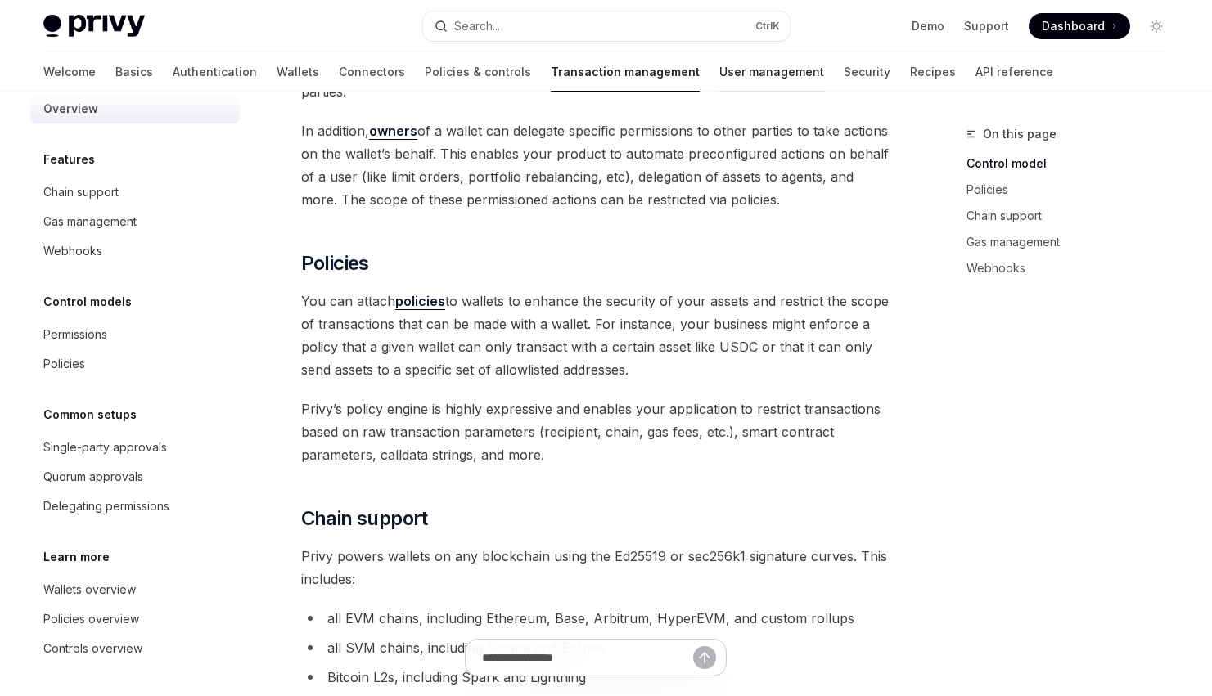
click at [719, 80] on link "User management" at bounding box center [771, 71] width 105 height 39
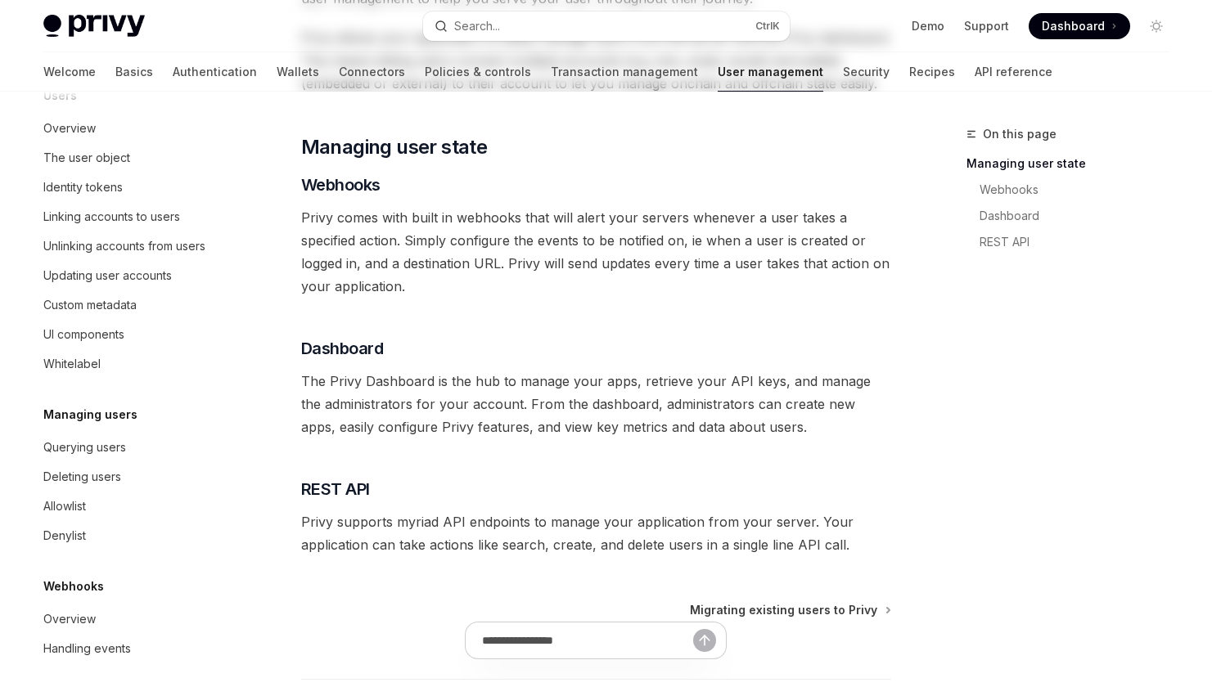
scroll to position [245, 0]
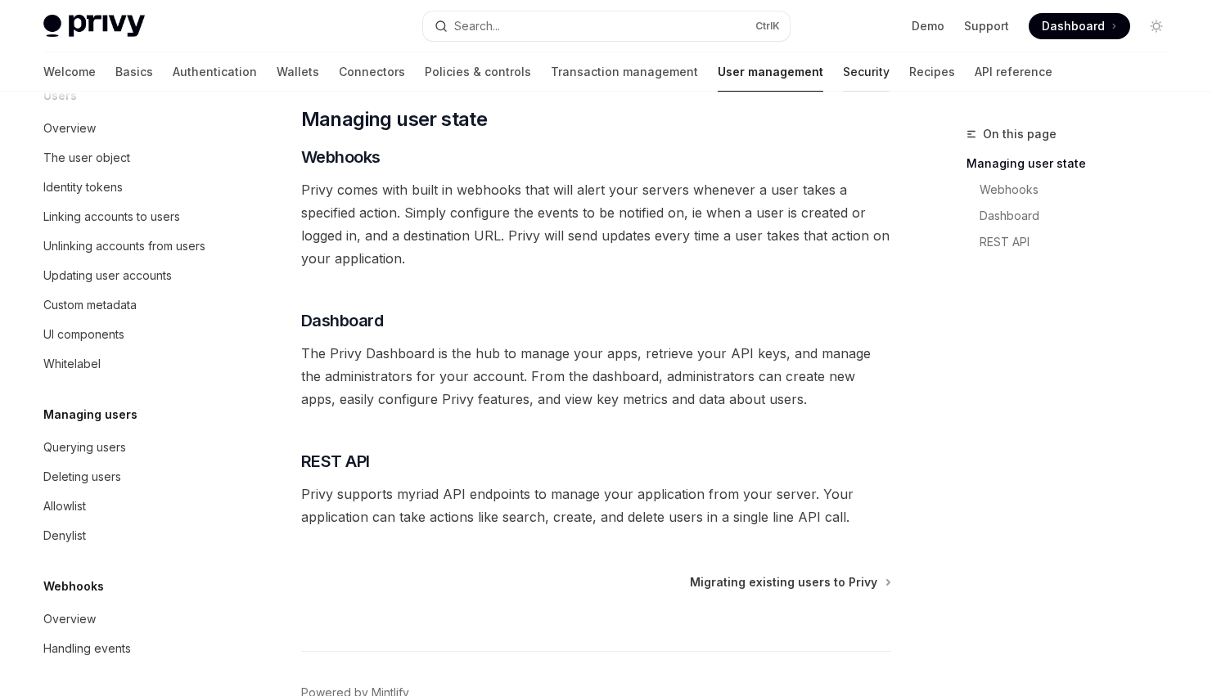
click at [843, 65] on link "Security" at bounding box center [866, 71] width 47 height 39
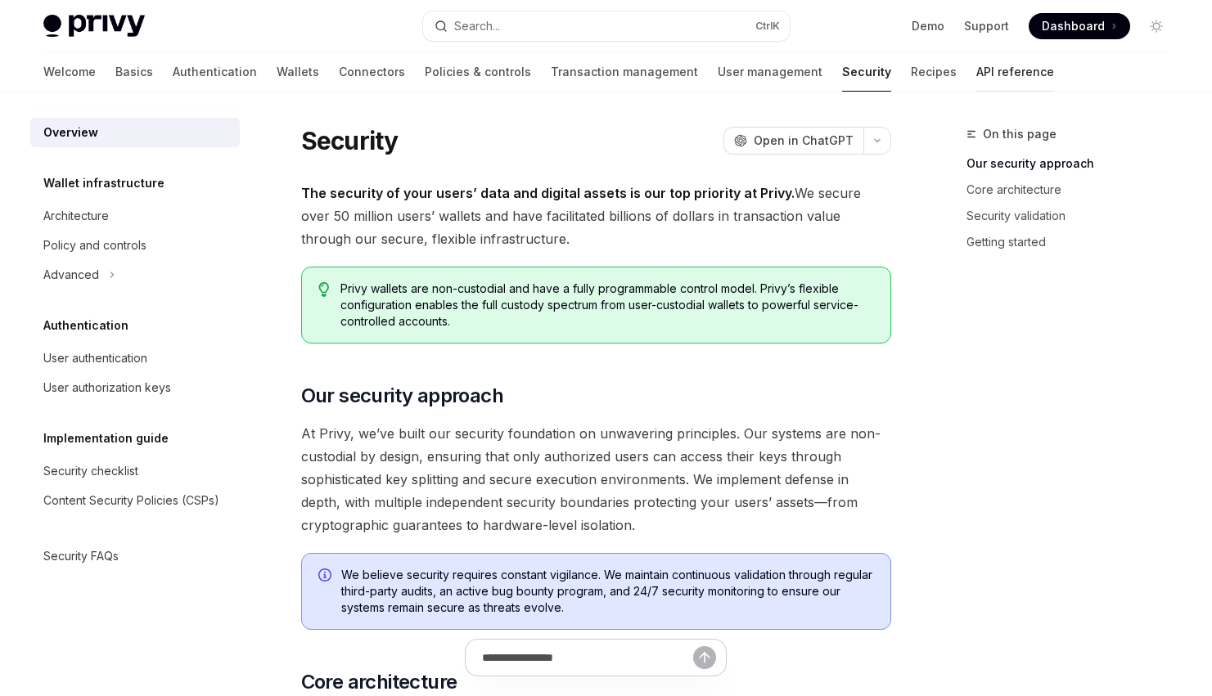
click at [976, 70] on link "API reference" at bounding box center [1015, 71] width 78 height 39
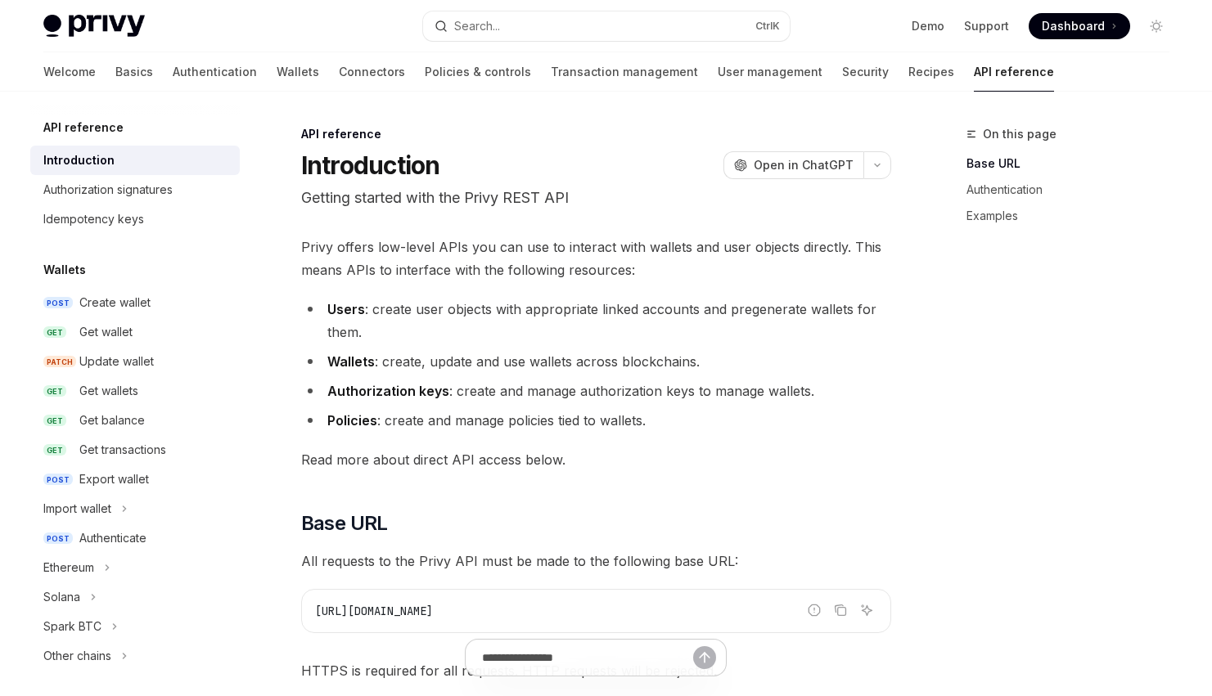
click at [102, 8] on div "Privy Docs home page Search... Ctrl K Demo Support Dashboard Dashboard Search..." at bounding box center [606, 26] width 1126 height 52
click at [102, 12] on div "Privy Docs home page Search... Ctrl K Demo Support Dashboard Dashboard Search..." at bounding box center [606, 26] width 1126 height 52
click at [103, 29] on img at bounding box center [93, 26] width 101 height 23
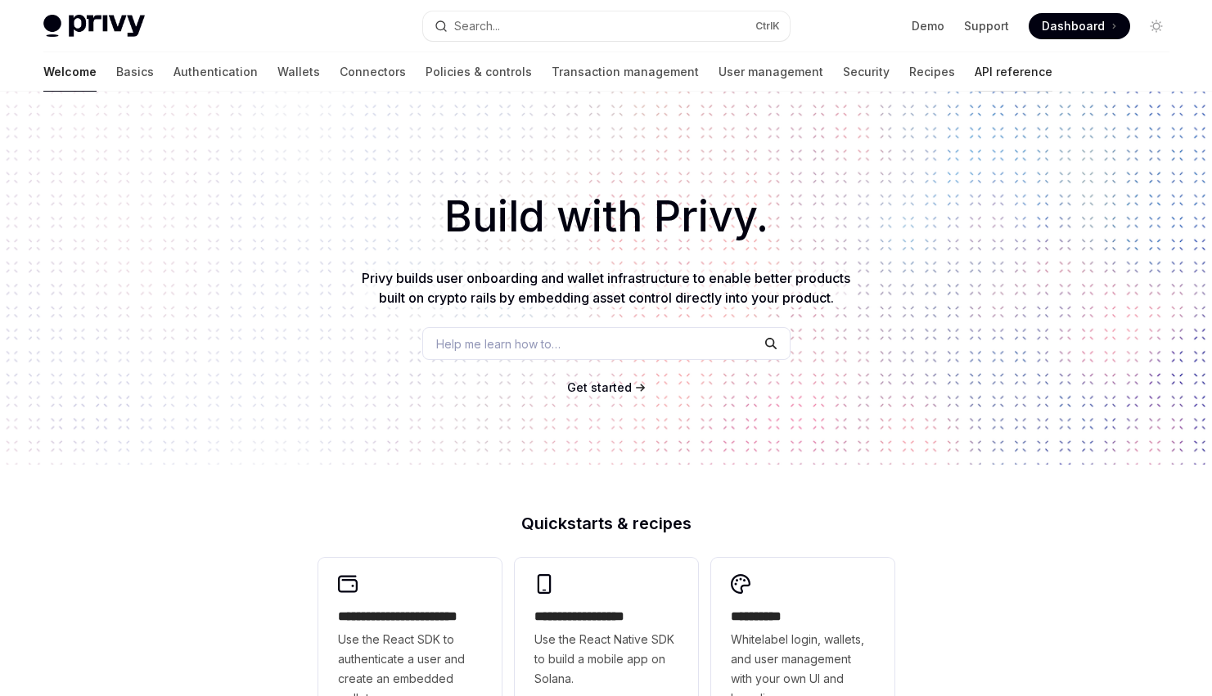
click at [975, 70] on link "API reference" at bounding box center [1014, 71] width 78 height 39
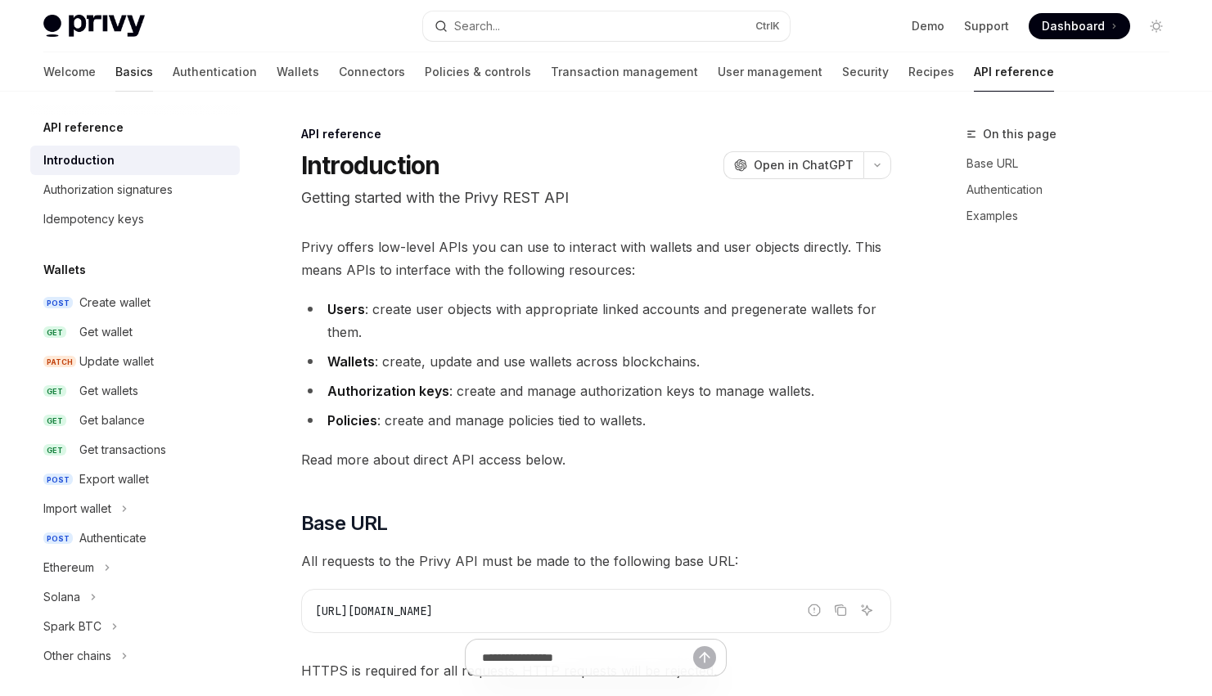
click at [115, 76] on link "Basics" at bounding box center [134, 71] width 38 height 39
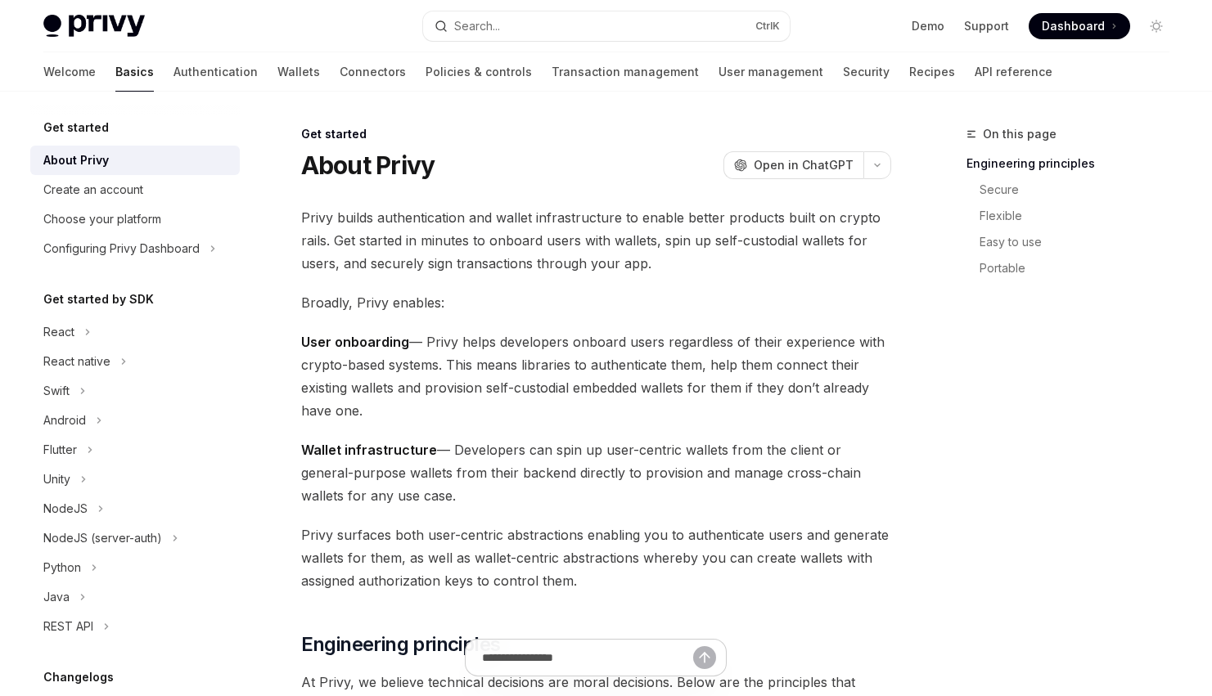
click at [744, 300] on span "Broadly, Privy enables:" at bounding box center [596, 302] width 590 height 23
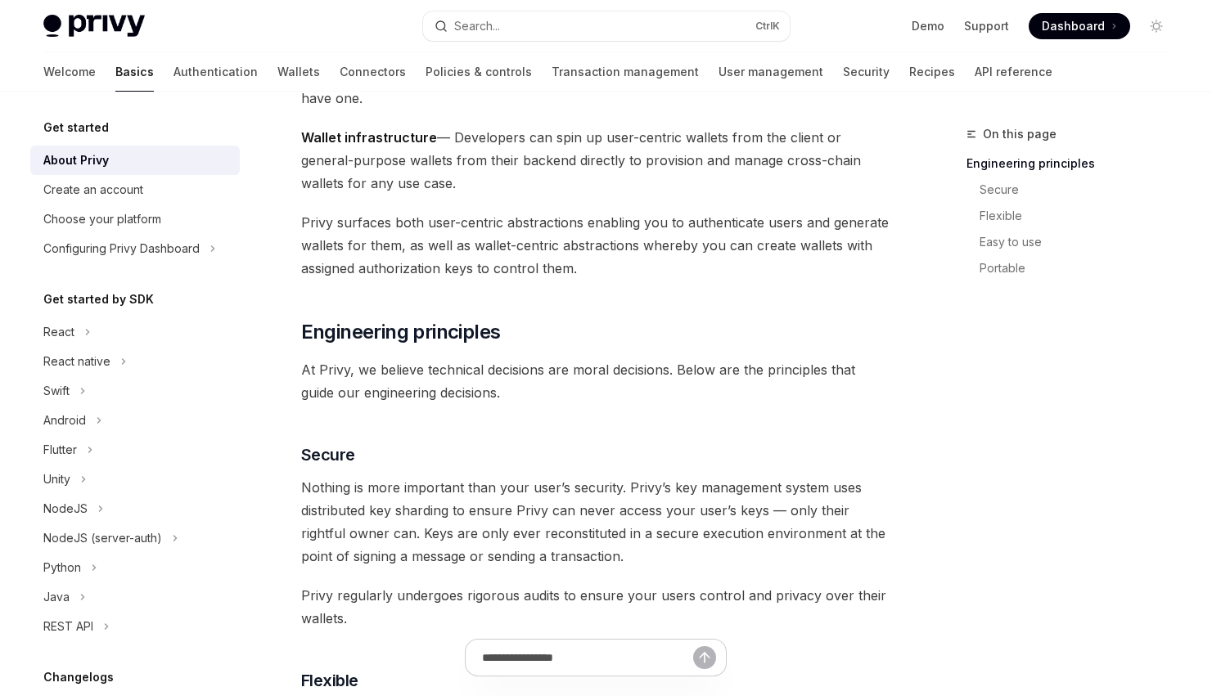
scroll to position [327, 0]
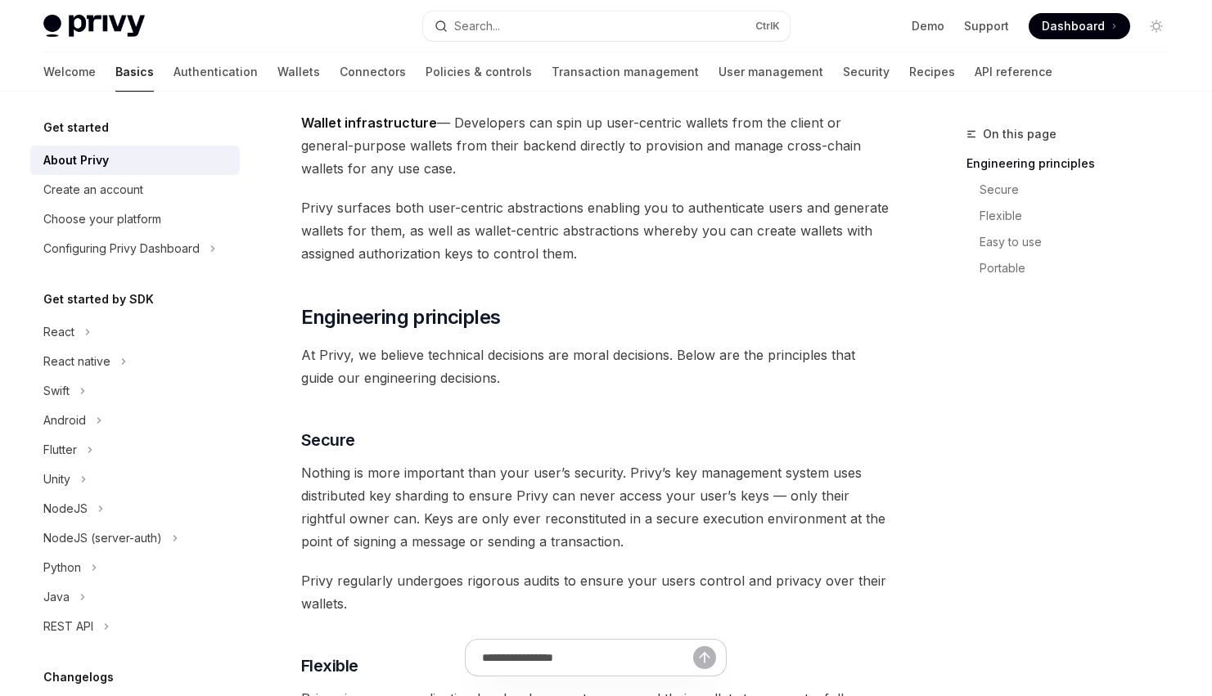
click at [783, 351] on span "At Privy, we believe technical decisions are moral decisions. Below are the pri…" at bounding box center [596, 367] width 590 height 46
click at [777, 325] on h2 "​ Engineering principles" at bounding box center [596, 317] width 590 height 26
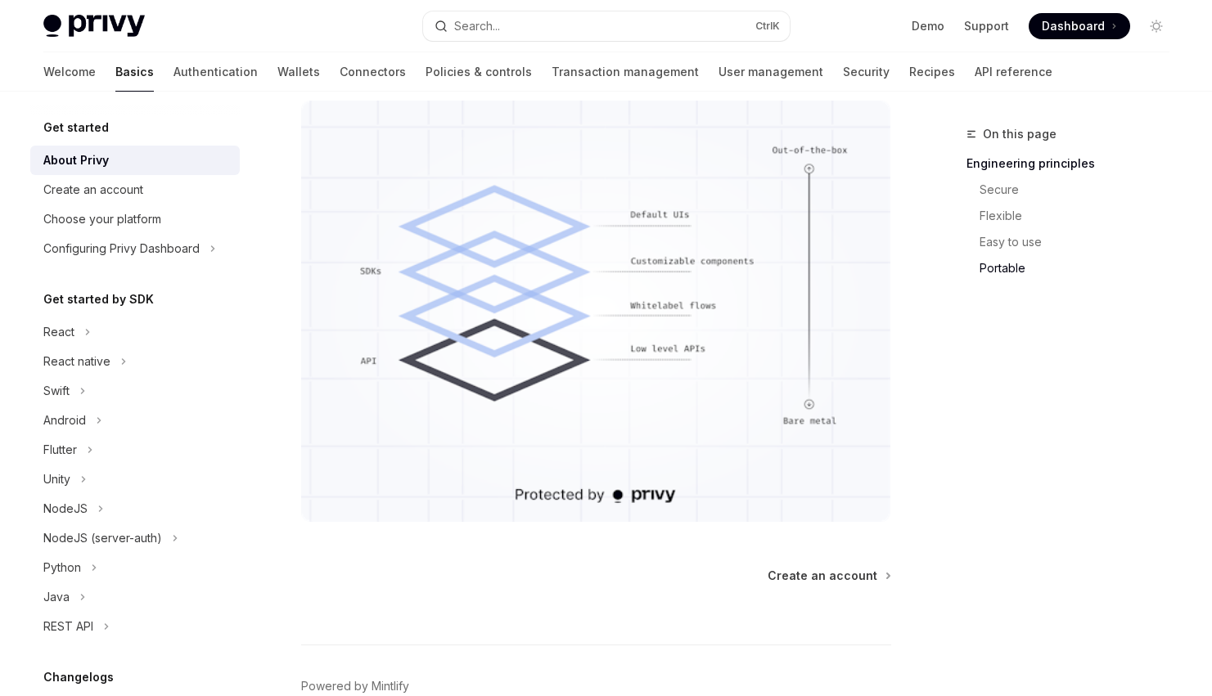
scroll to position [1466, 0]
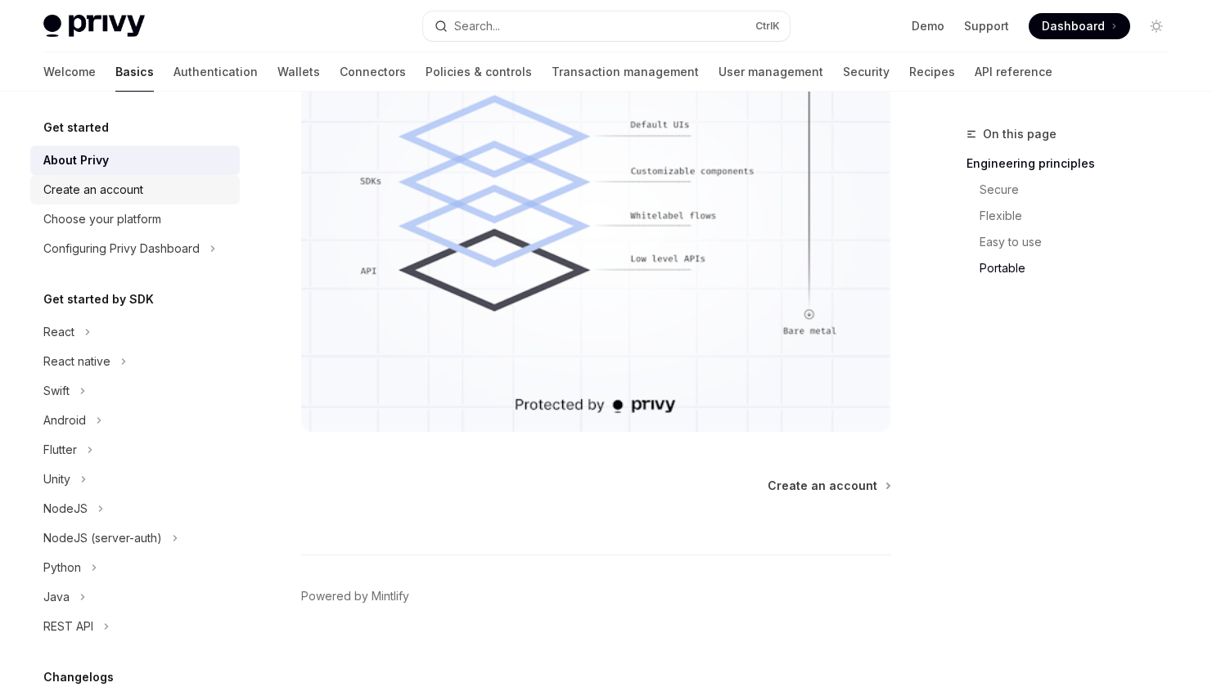
click at [97, 182] on div "Create an account" at bounding box center [93, 190] width 100 height 20
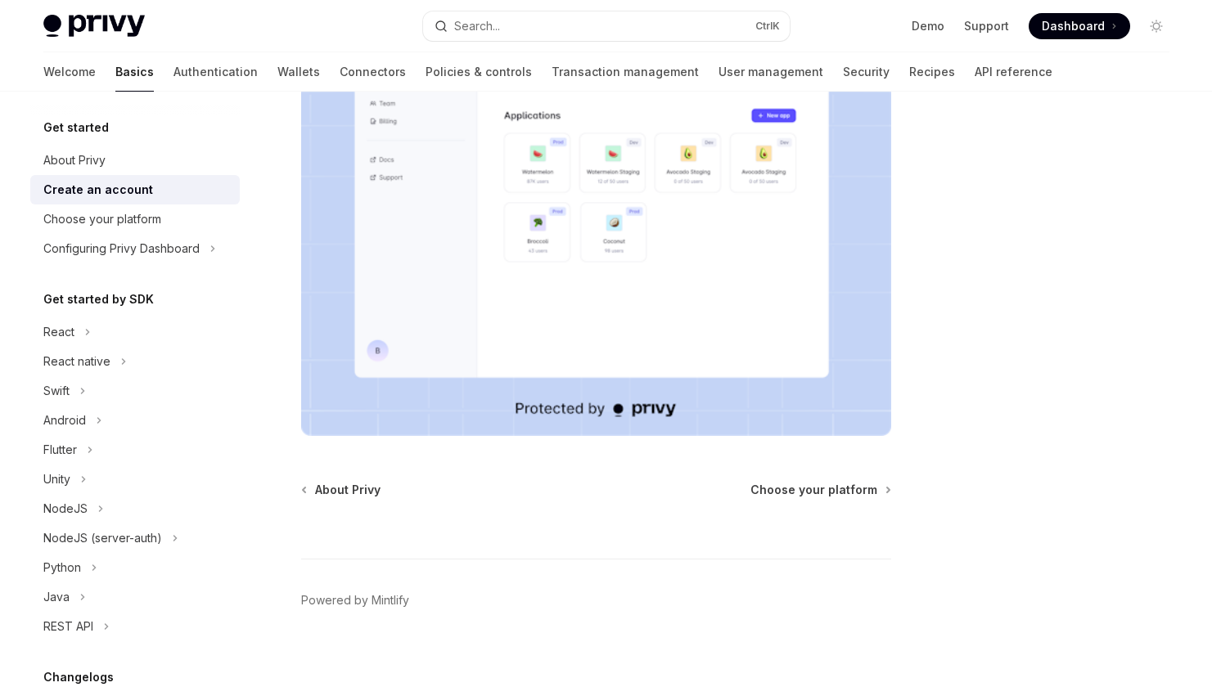
scroll to position [353, 0]
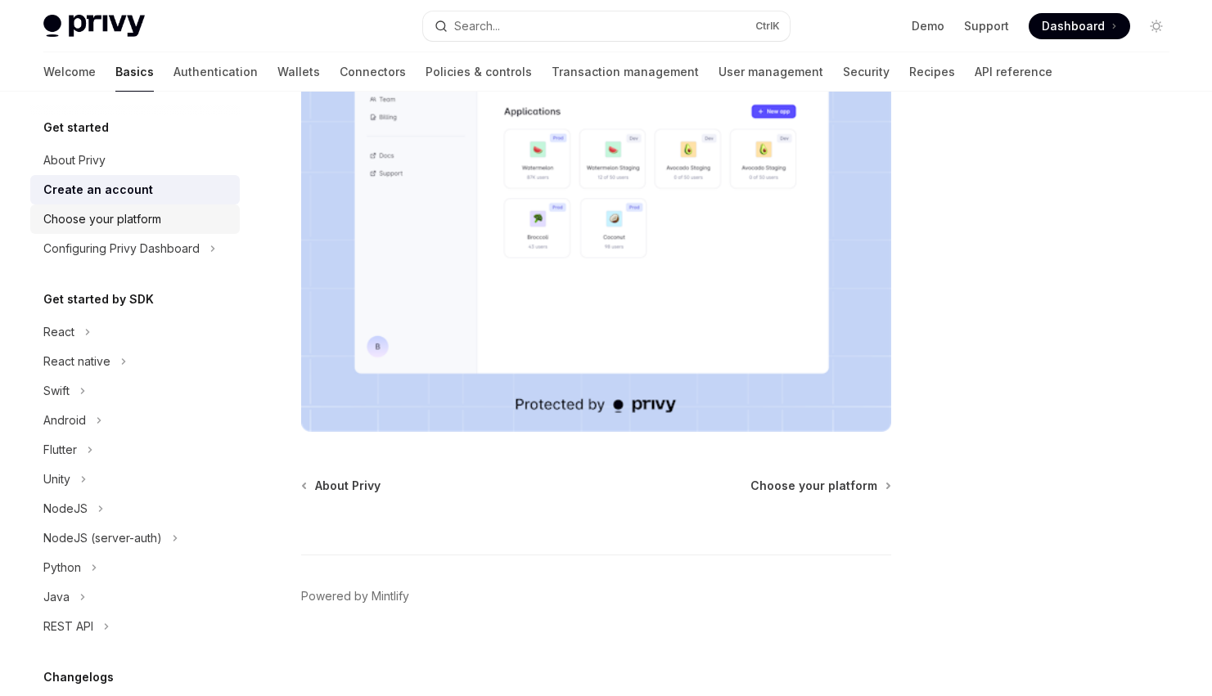
click at [167, 215] on div "Choose your platform" at bounding box center [136, 219] width 187 height 20
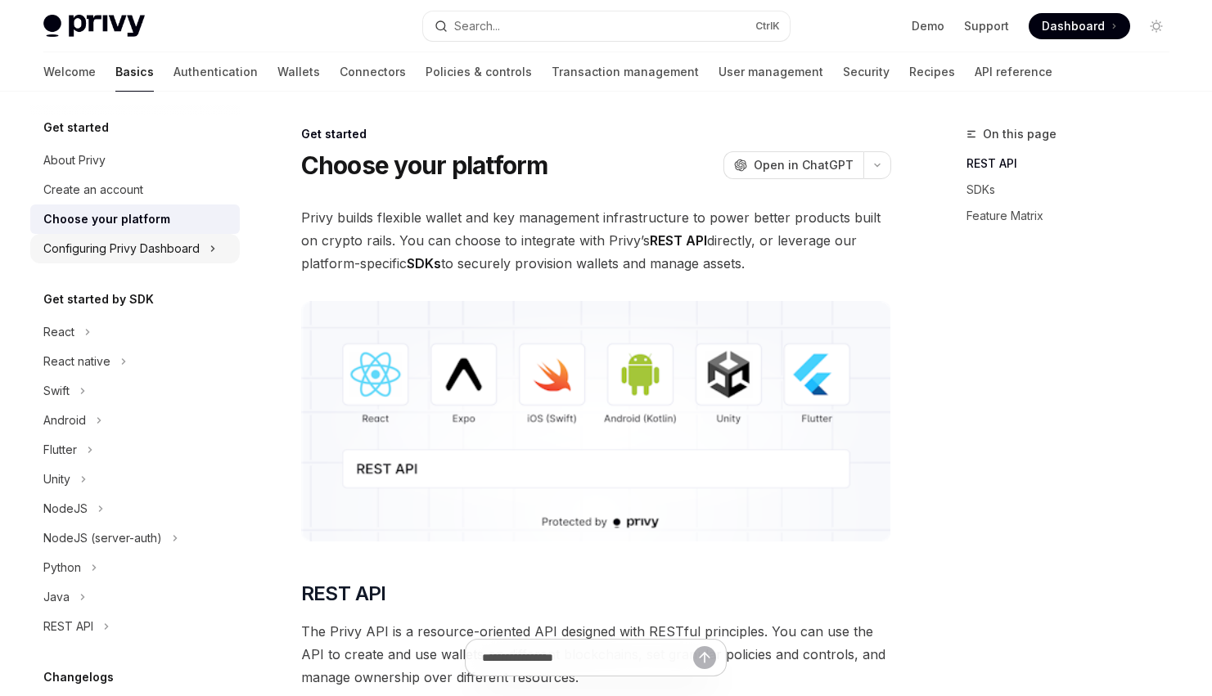
click at [110, 246] on div "Configuring Privy Dashboard" at bounding box center [121, 249] width 156 height 20
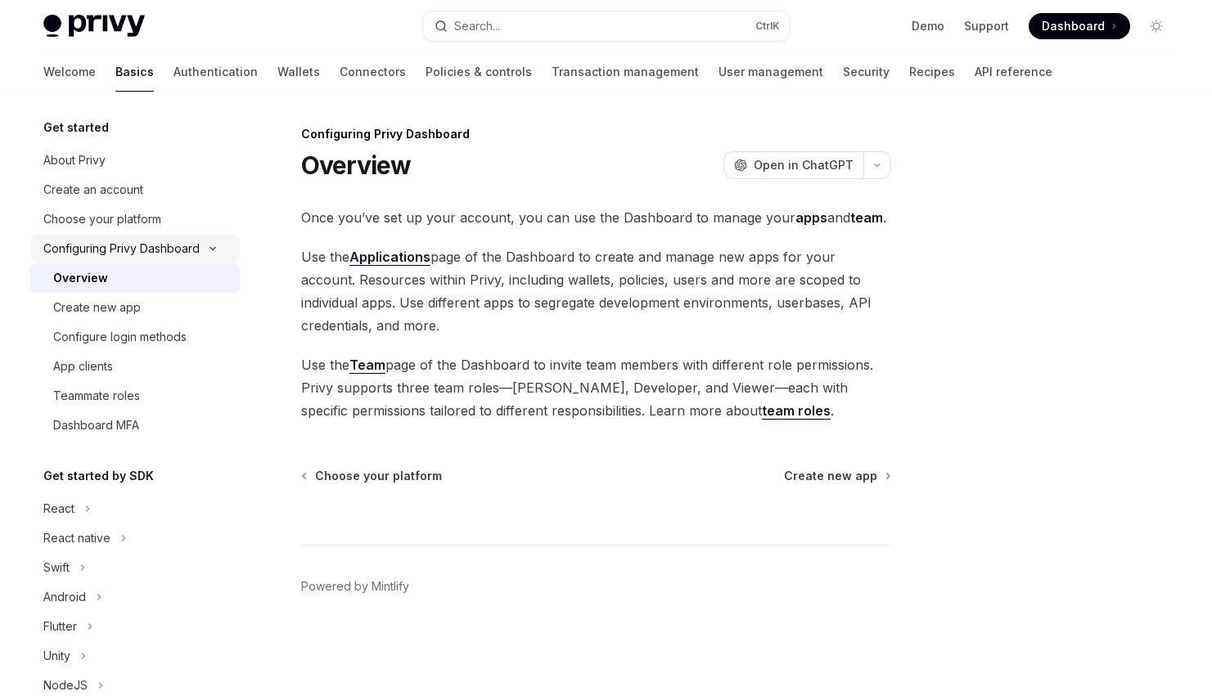
click at [110, 246] on div "Configuring Privy Dashboard" at bounding box center [121, 249] width 156 height 20
click at [110, 246] on div "Configuring Privy Dashboard" at bounding box center [127, 249] width 156 height 20
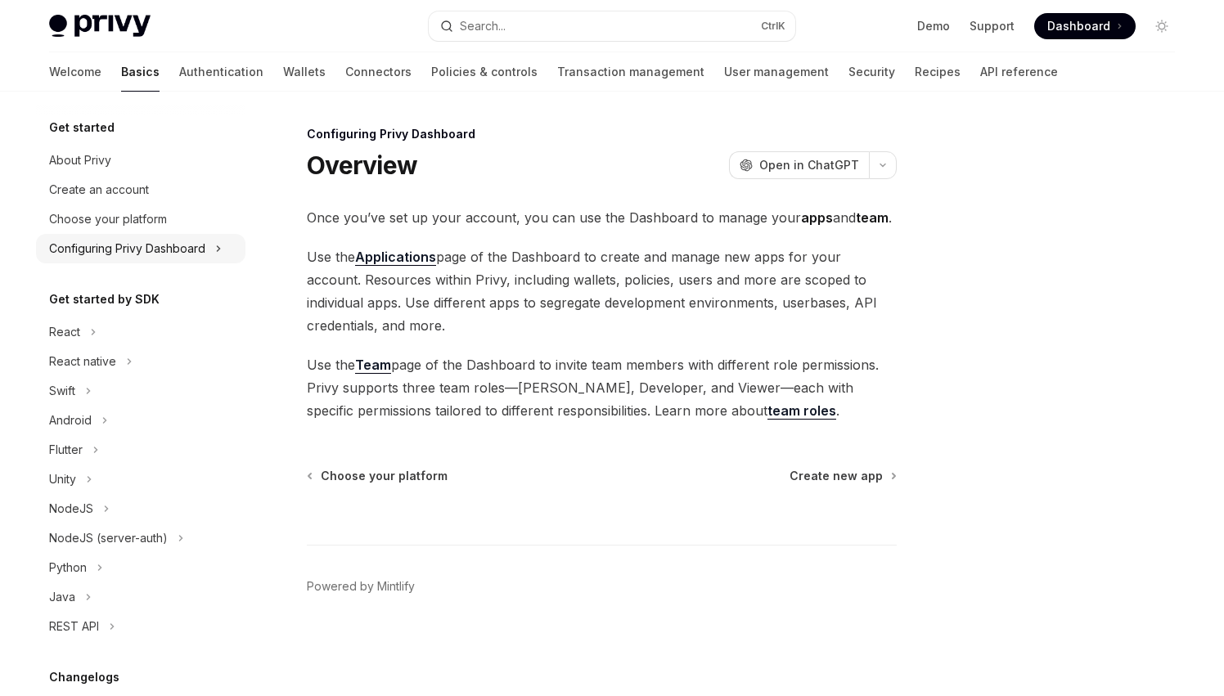
click at [152, 250] on div "Configuring Privy Dashboard" at bounding box center [127, 249] width 156 height 20
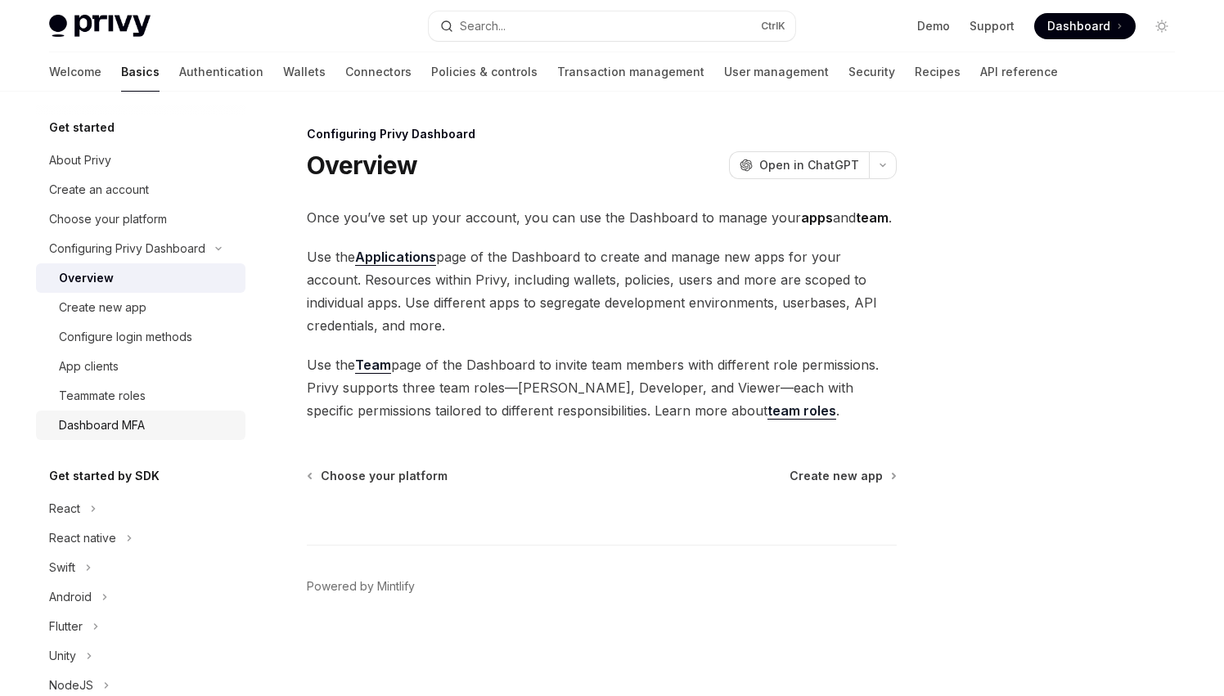
click at [93, 425] on div "Dashboard MFA" at bounding box center [102, 426] width 86 height 20
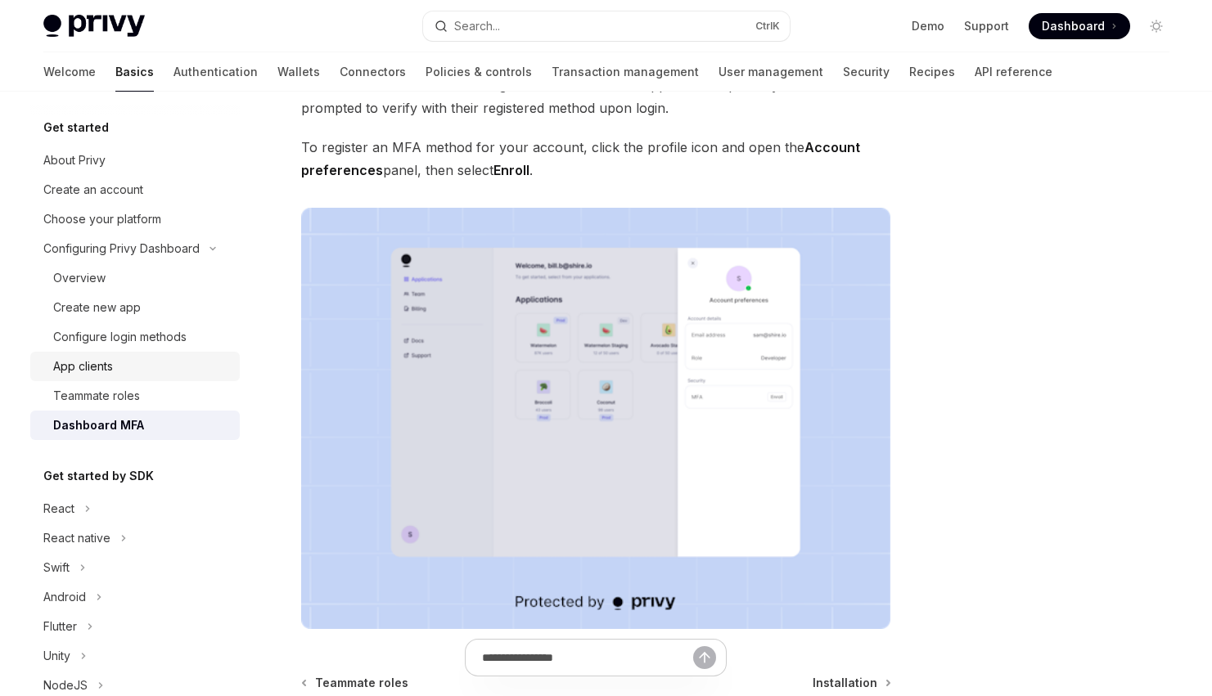
scroll to position [82, 0]
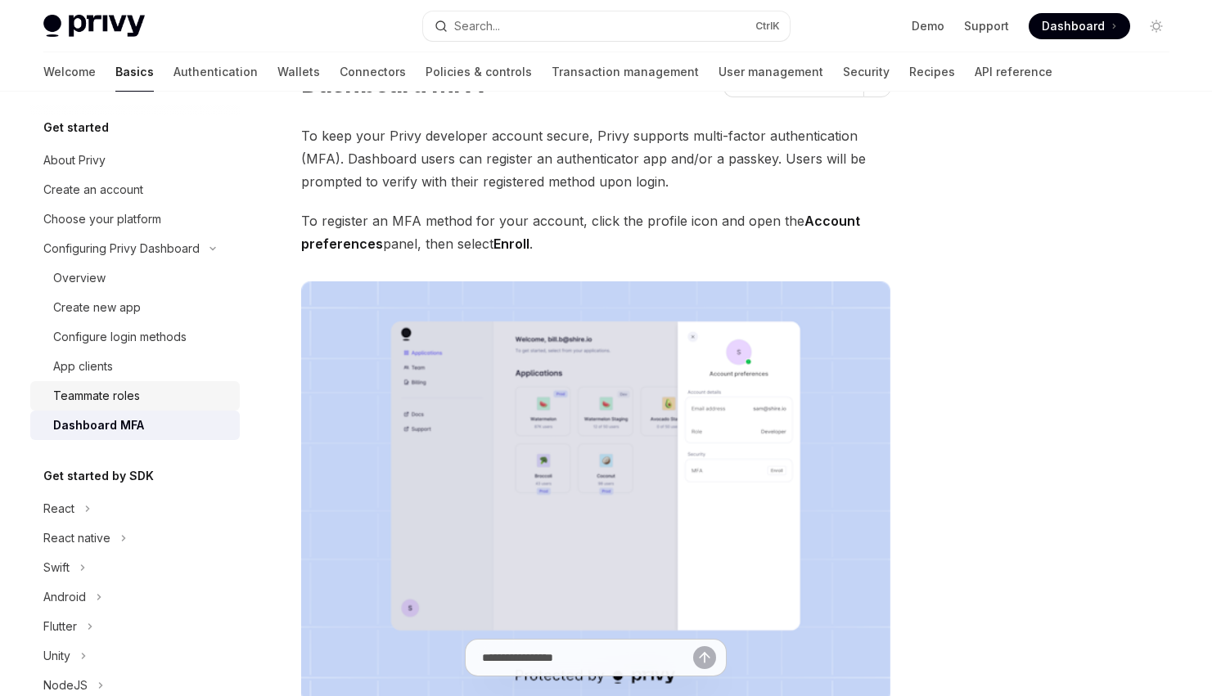
click at [128, 396] on div "Teammate roles" at bounding box center [96, 396] width 87 height 20
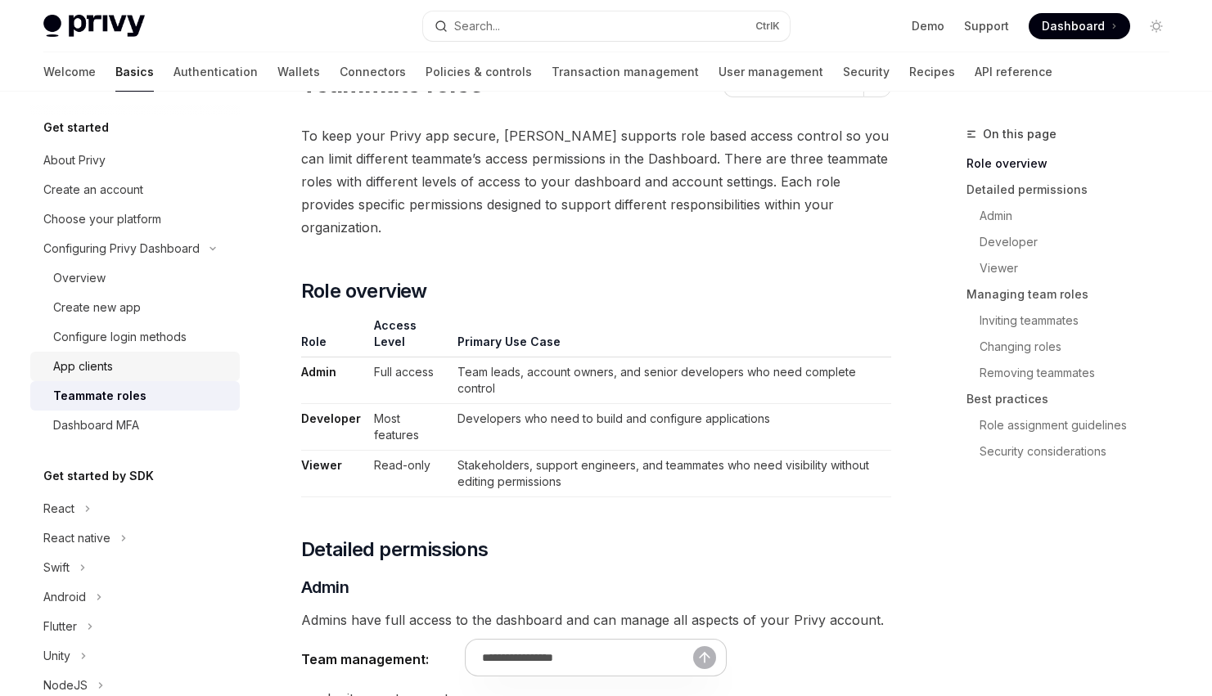
click at [127, 367] on div "App clients" at bounding box center [141, 367] width 177 height 20
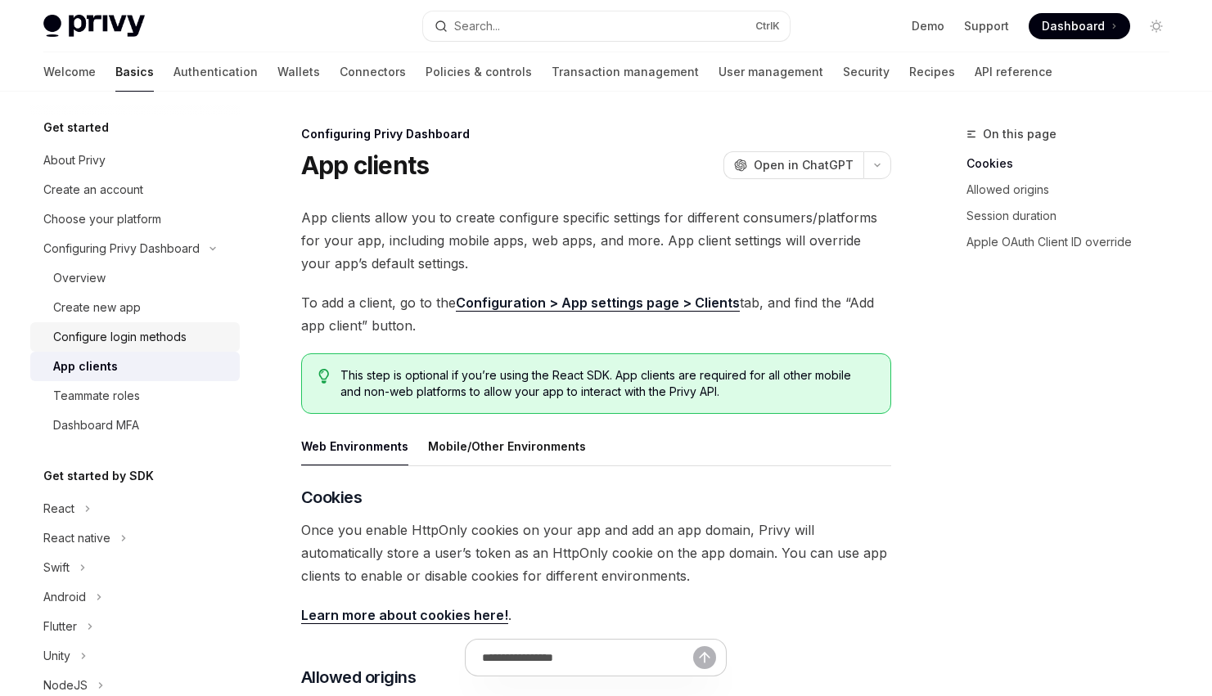
click at [169, 327] on link "Configure login methods" at bounding box center [134, 336] width 209 height 29
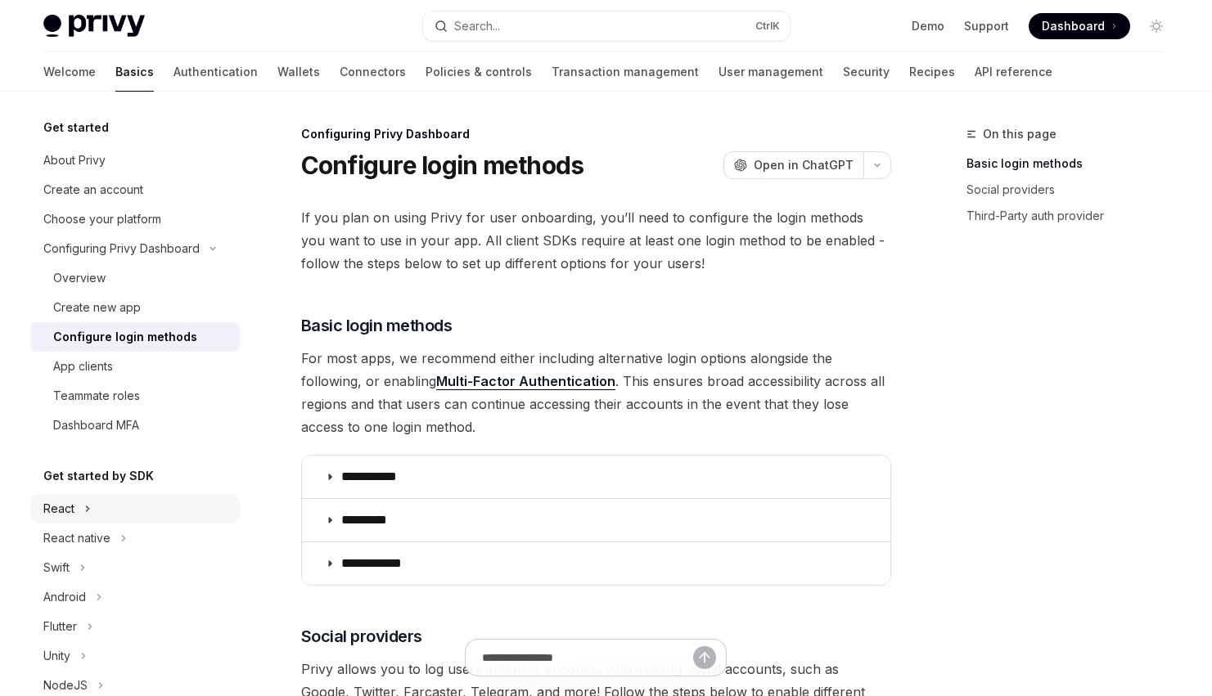
click at [101, 502] on button "React" at bounding box center [134, 508] width 209 height 29
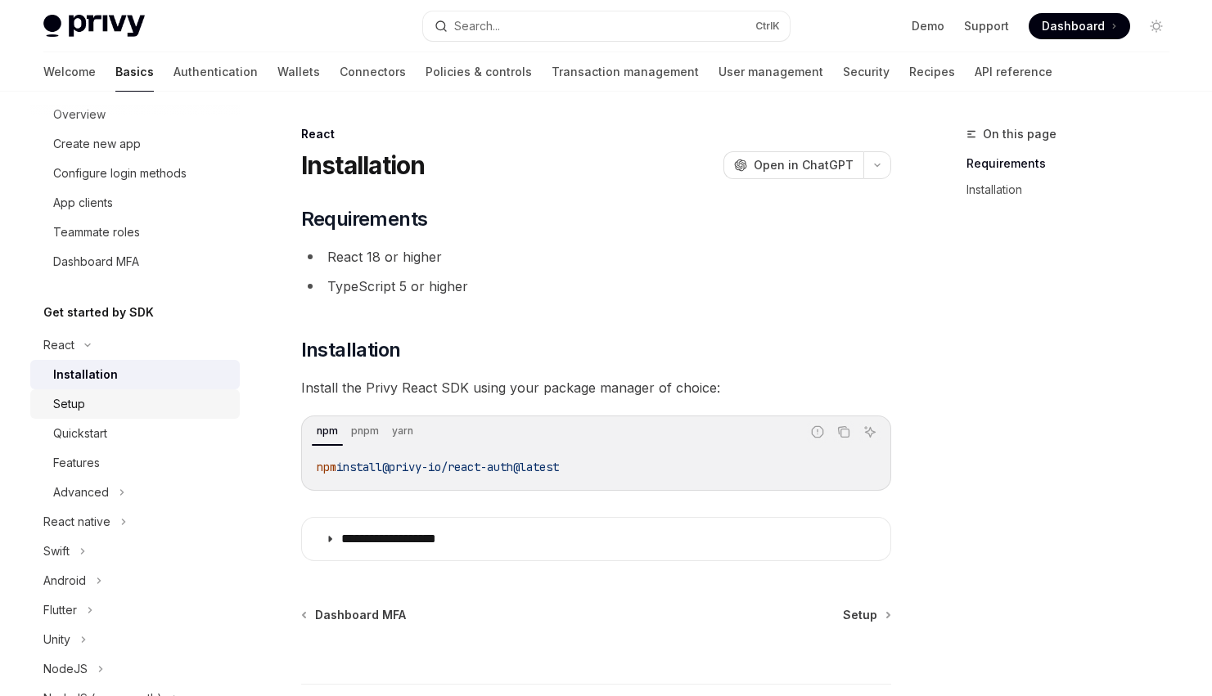
click at [64, 408] on div "Setup" at bounding box center [69, 404] width 32 height 20
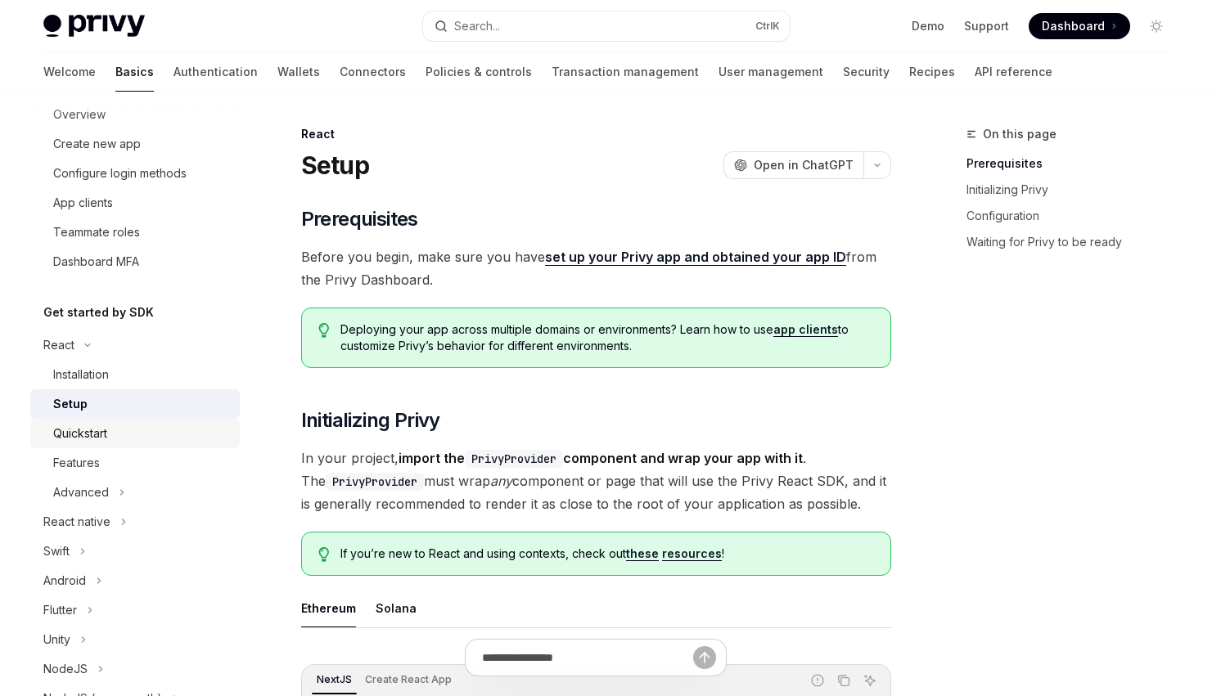
click at [111, 435] on div "Quickstart" at bounding box center [141, 434] width 177 height 20
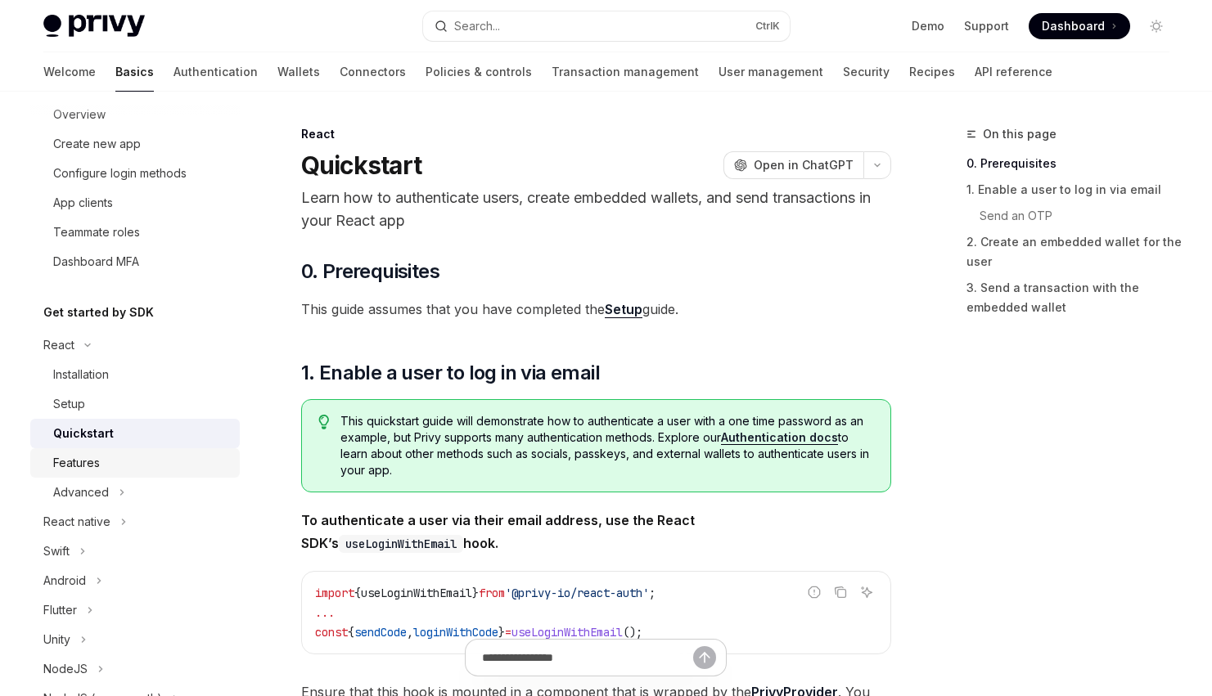
click at [128, 461] on div "Features" at bounding box center [141, 463] width 177 height 20
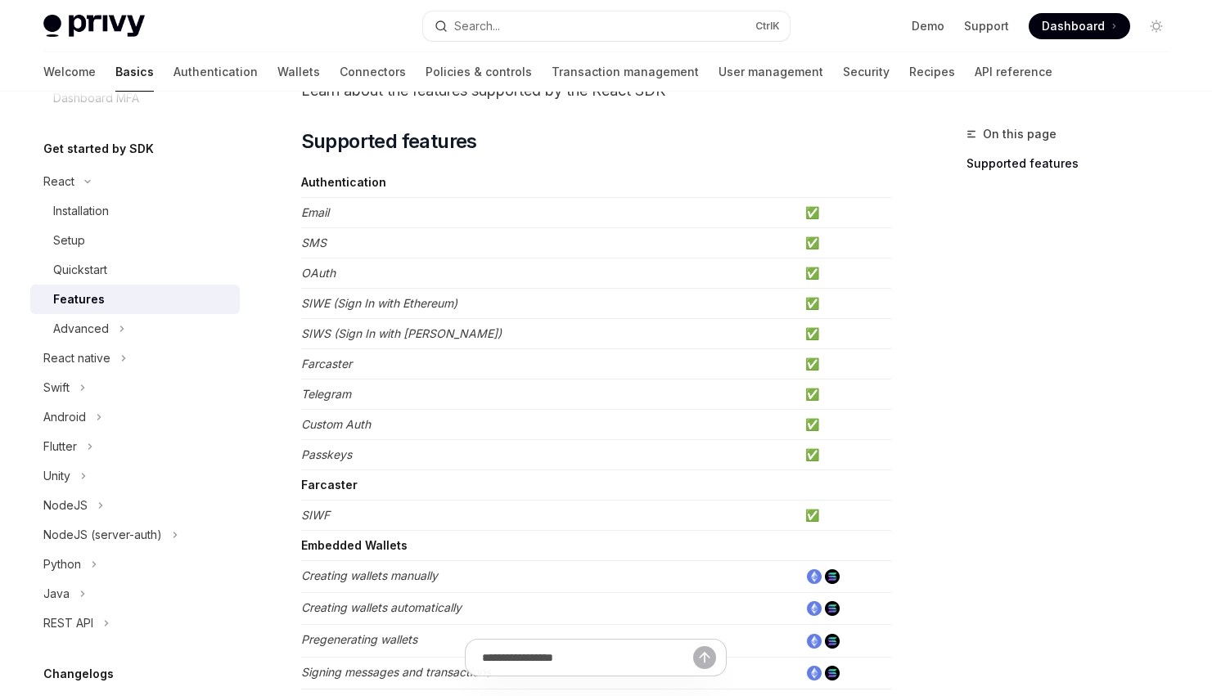
scroll to position [164, 0]
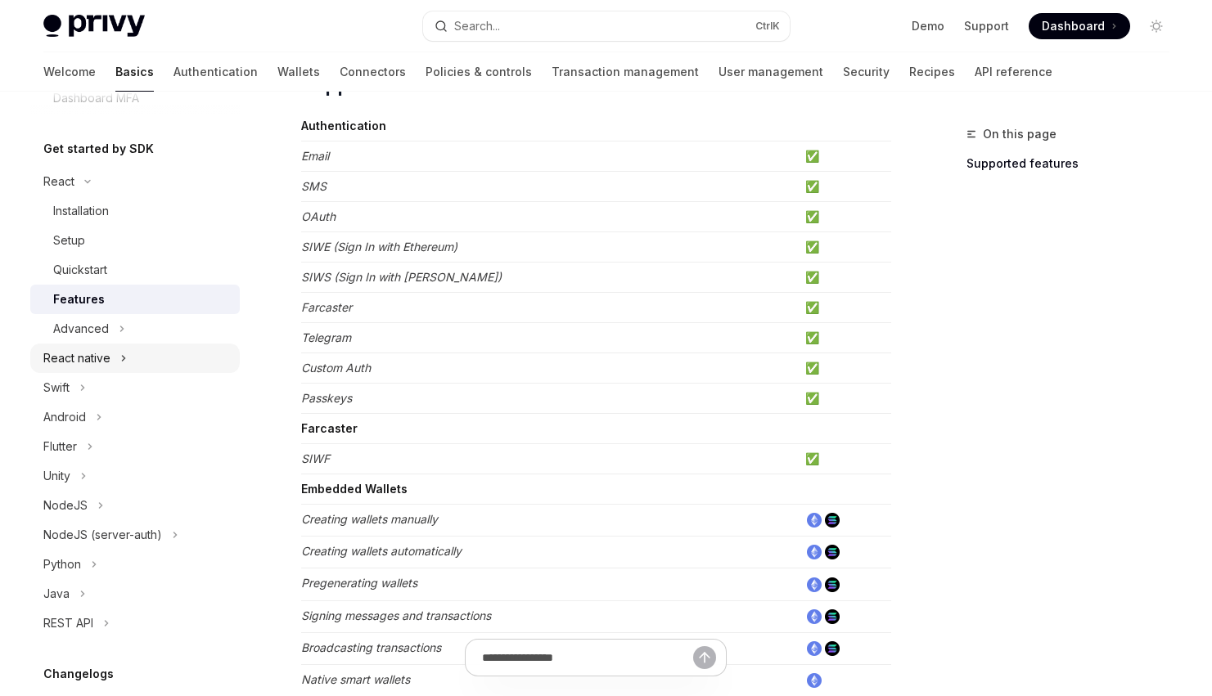
click at [114, 361] on button "React native" at bounding box center [134, 358] width 209 height 29
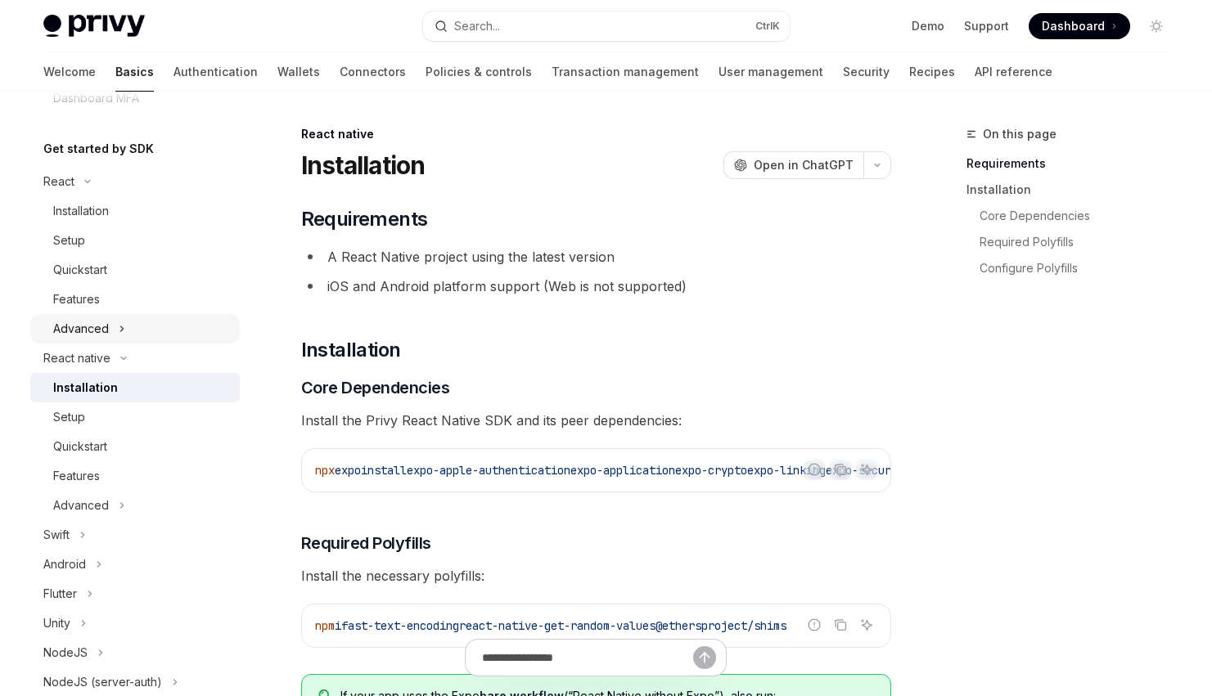
click at [119, 330] on icon at bounding box center [122, 329] width 7 height 20
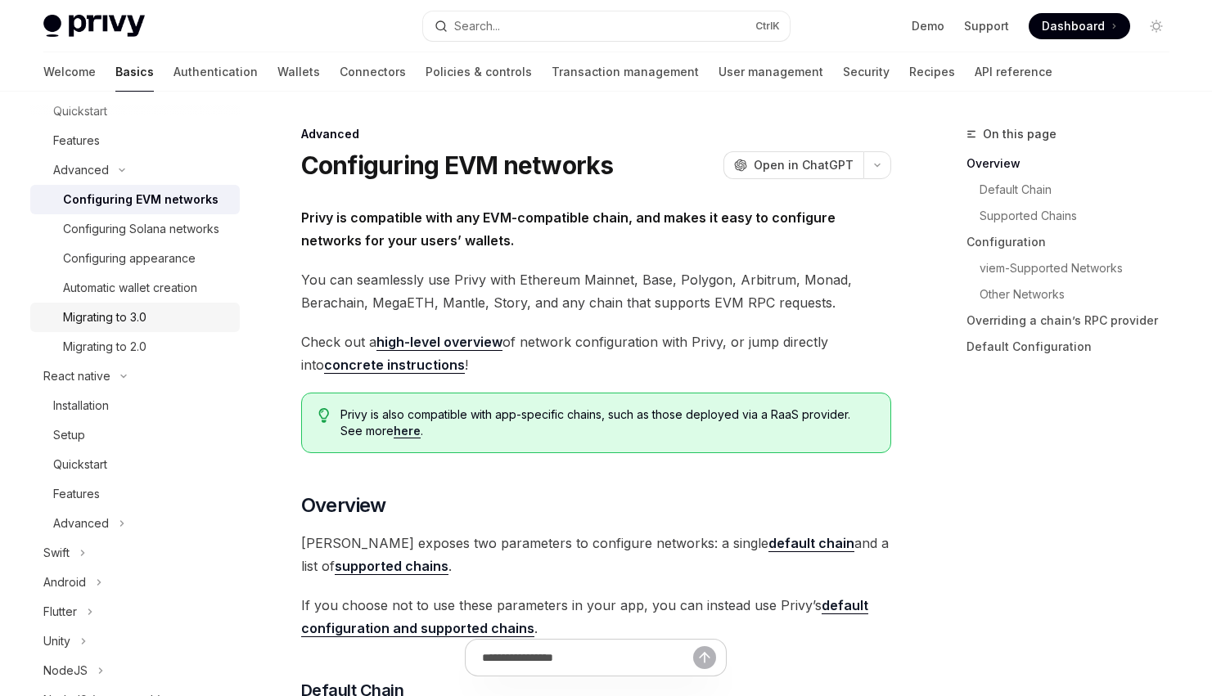
scroll to position [573, 0]
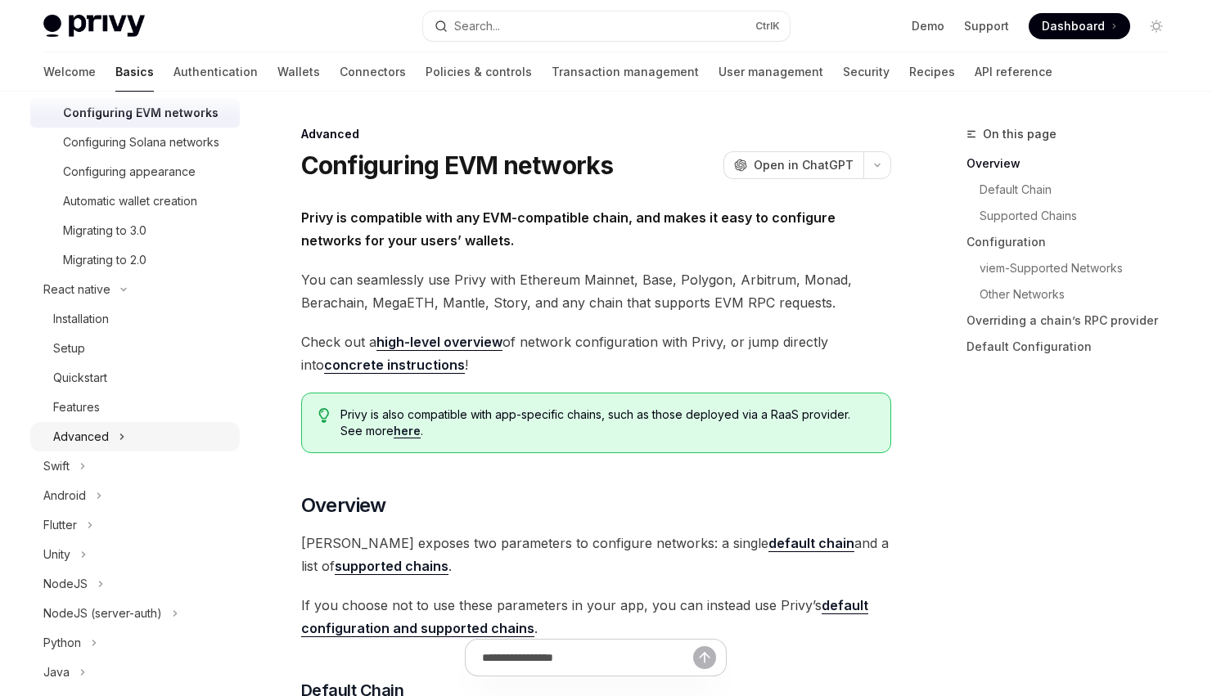
click at [148, 451] on button "Advanced" at bounding box center [134, 436] width 209 height 29
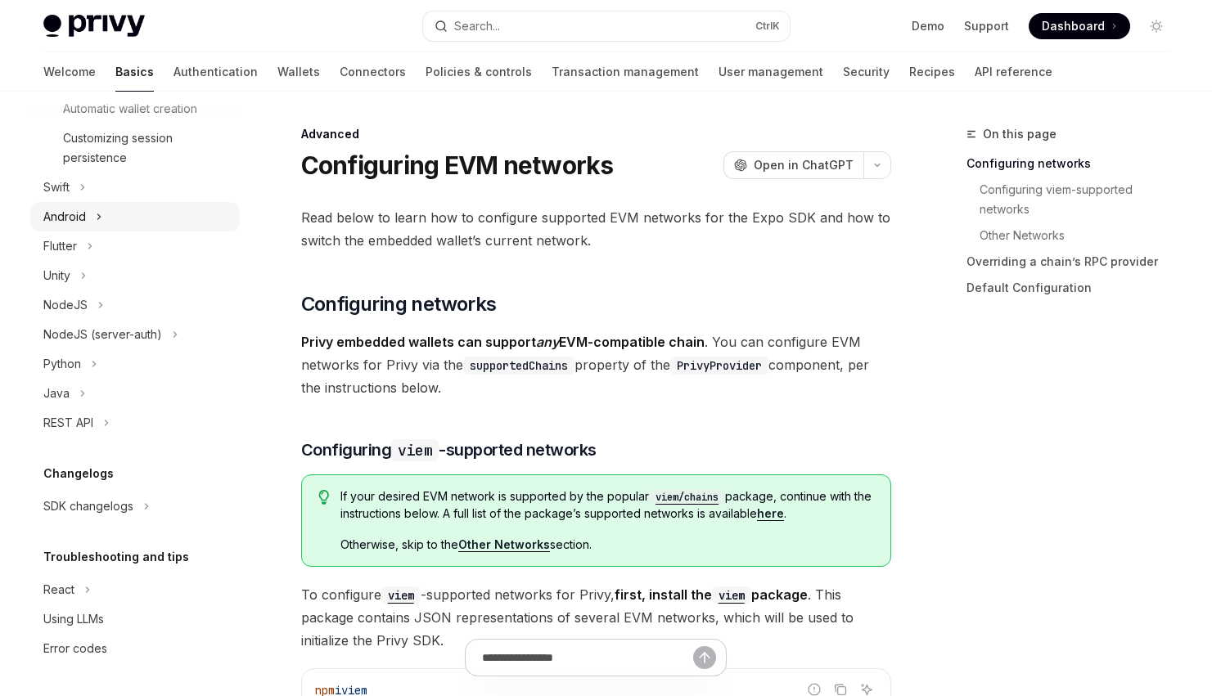
scroll to position [1097, 0]
click at [123, 502] on div "SDK changelogs" at bounding box center [88, 507] width 90 height 20
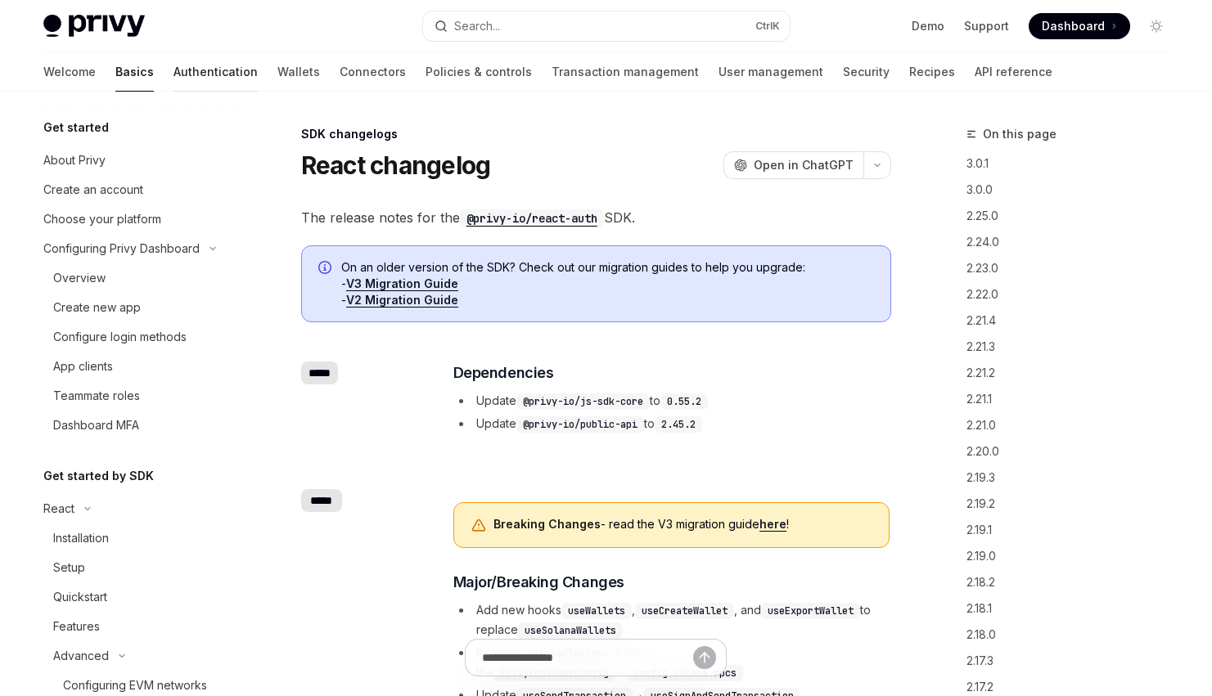
click at [173, 79] on link "Authentication" at bounding box center [215, 71] width 84 height 39
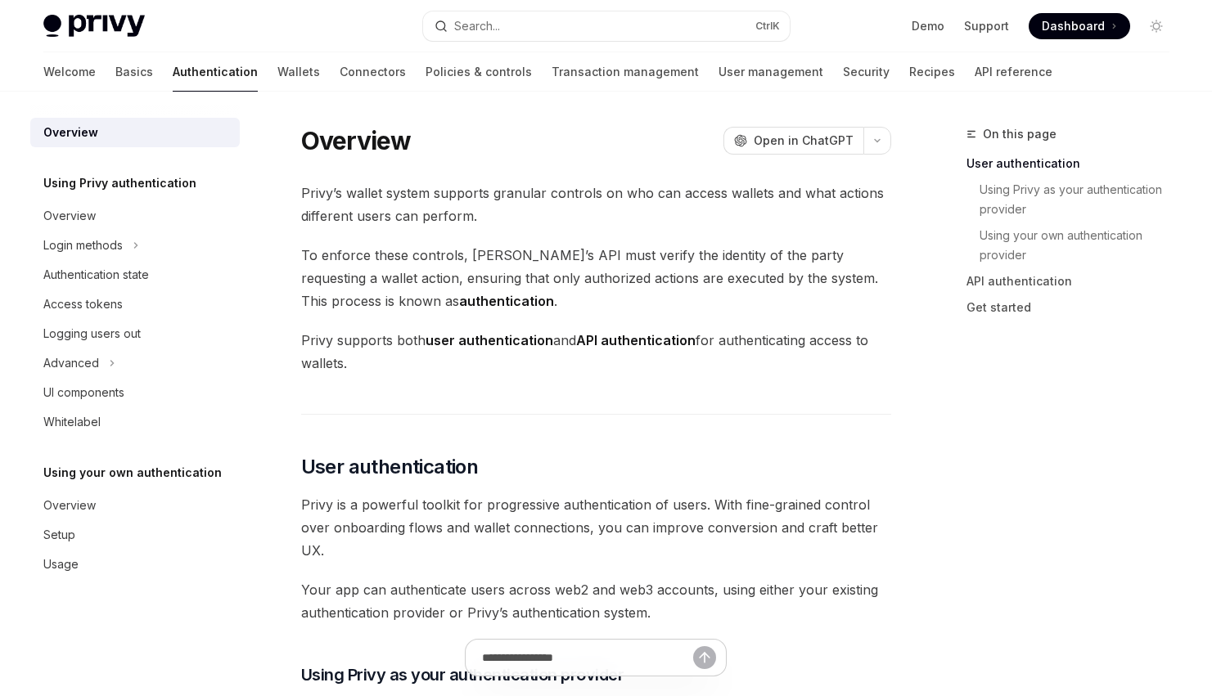
click at [152, 187] on h5 "Using Privy authentication" at bounding box center [119, 183] width 153 height 20
click at [151, 210] on div "Overview" at bounding box center [136, 216] width 187 height 20
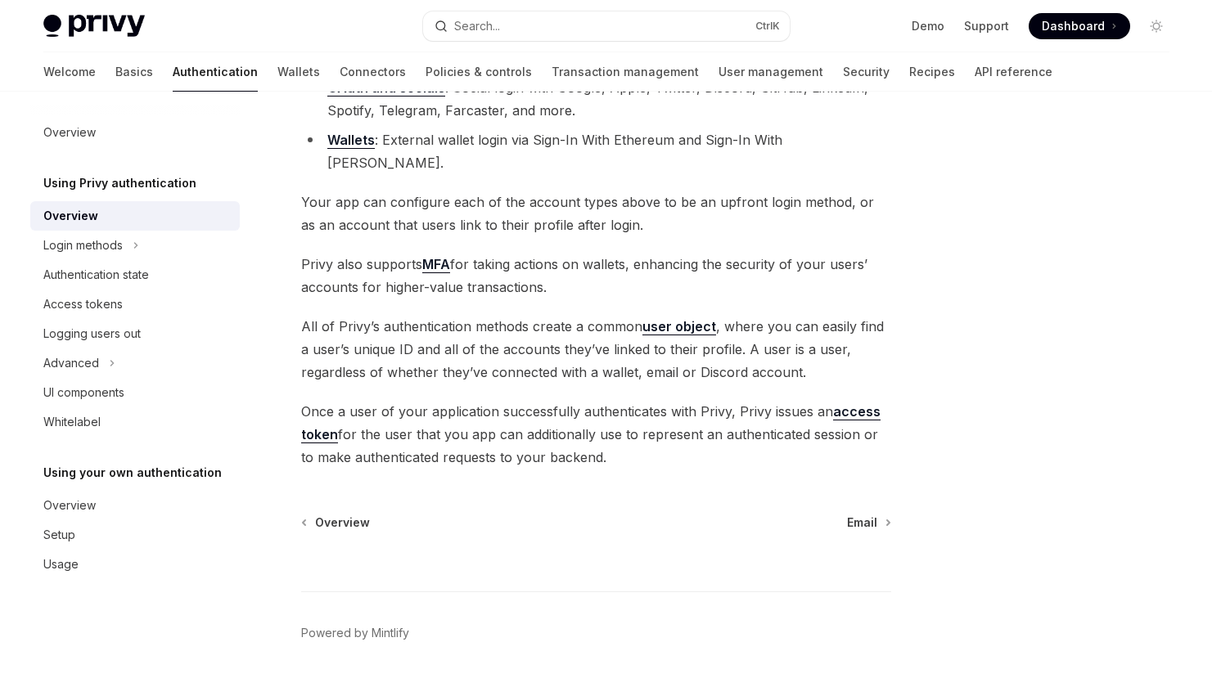
scroll to position [295, 0]
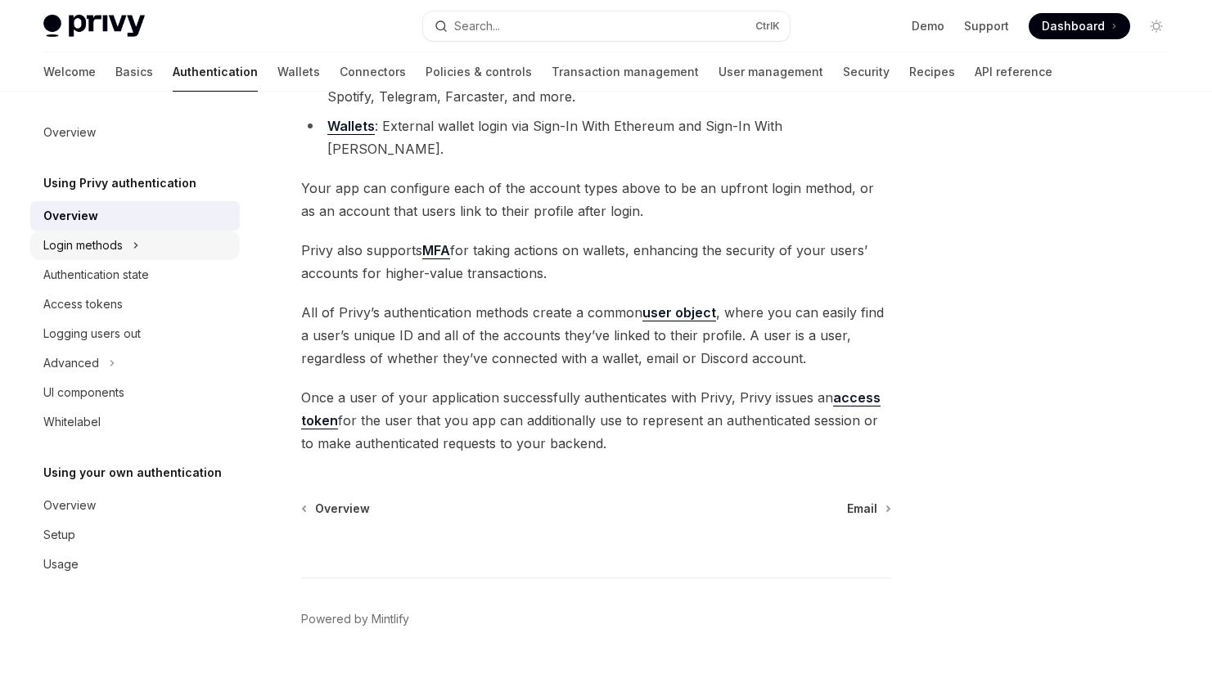
click at [135, 243] on icon at bounding box center [135, 245] width 2 height 5
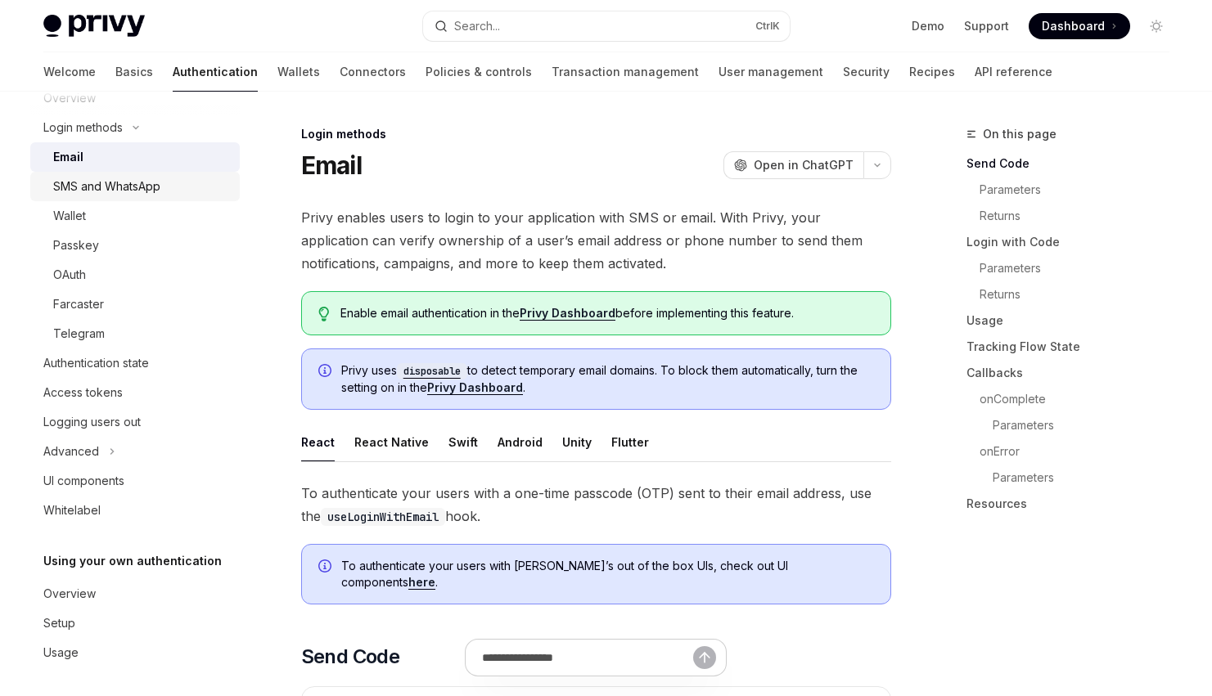
scroll to position [122, 0]
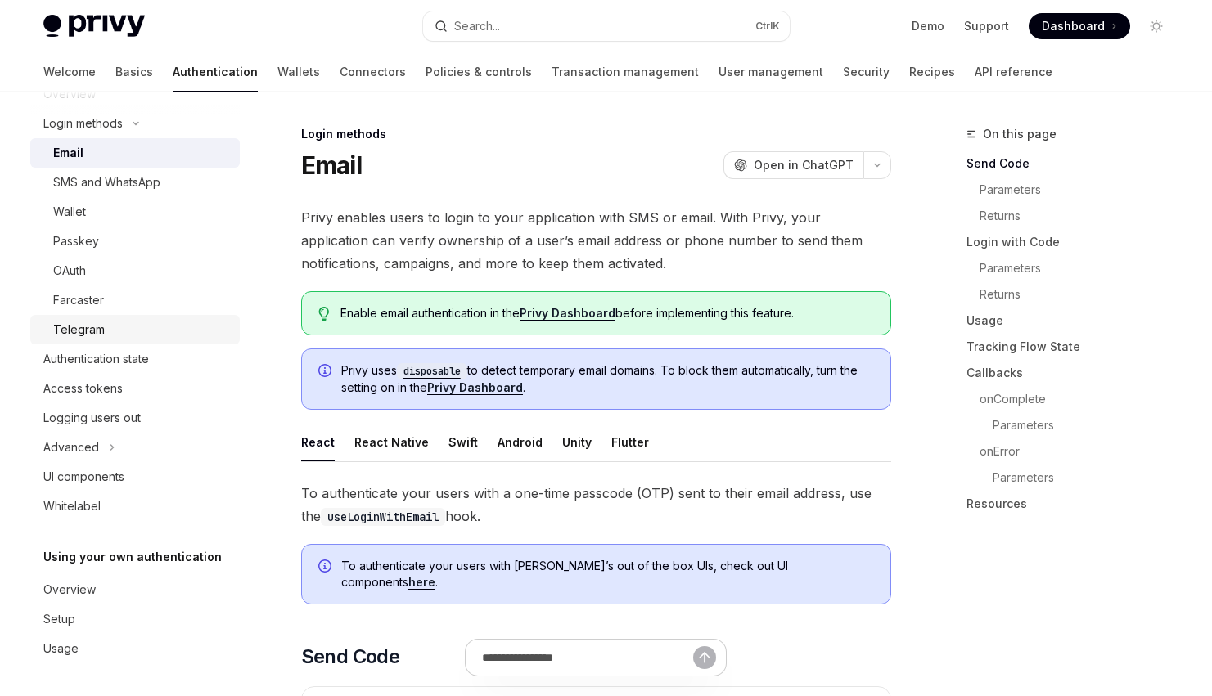
click at [108, 327] on div "Telegram" at bounding box center [141, 330] width 177 height 20
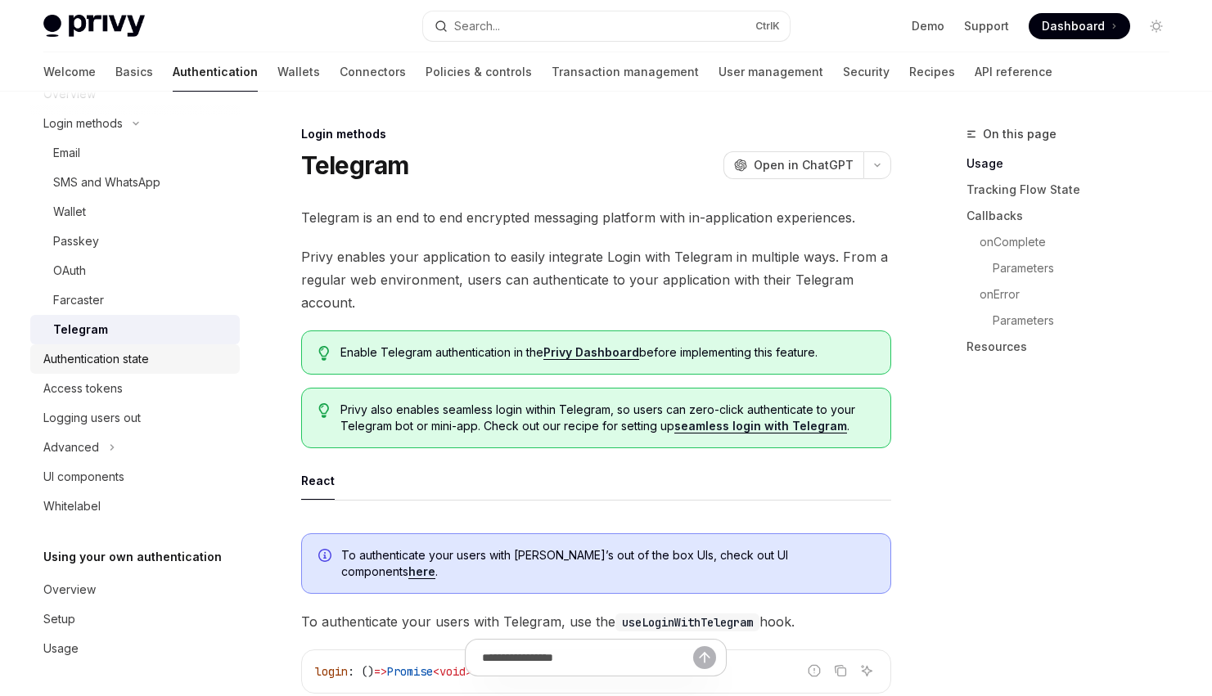
click at [120, 358] on div "Authentication state" at bounding box center [96, 359] width 106 height 20
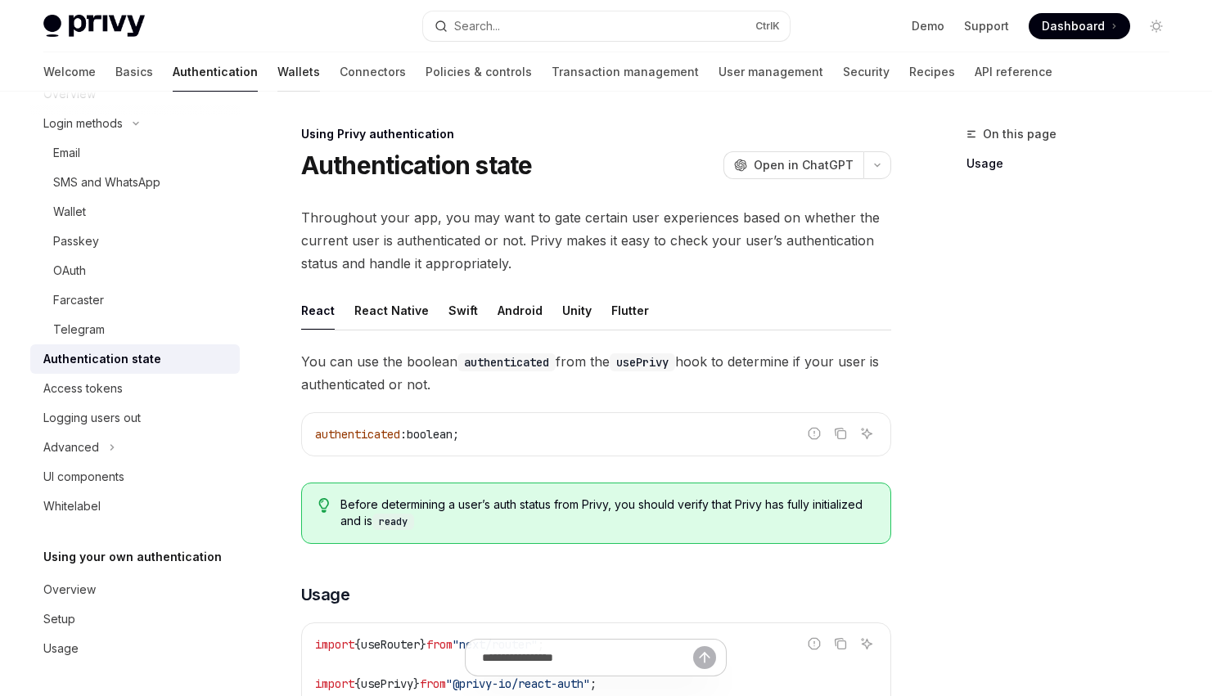
click at [277, 62] on link "Wallets" at bounding box center [298, 71] width 43 height 39
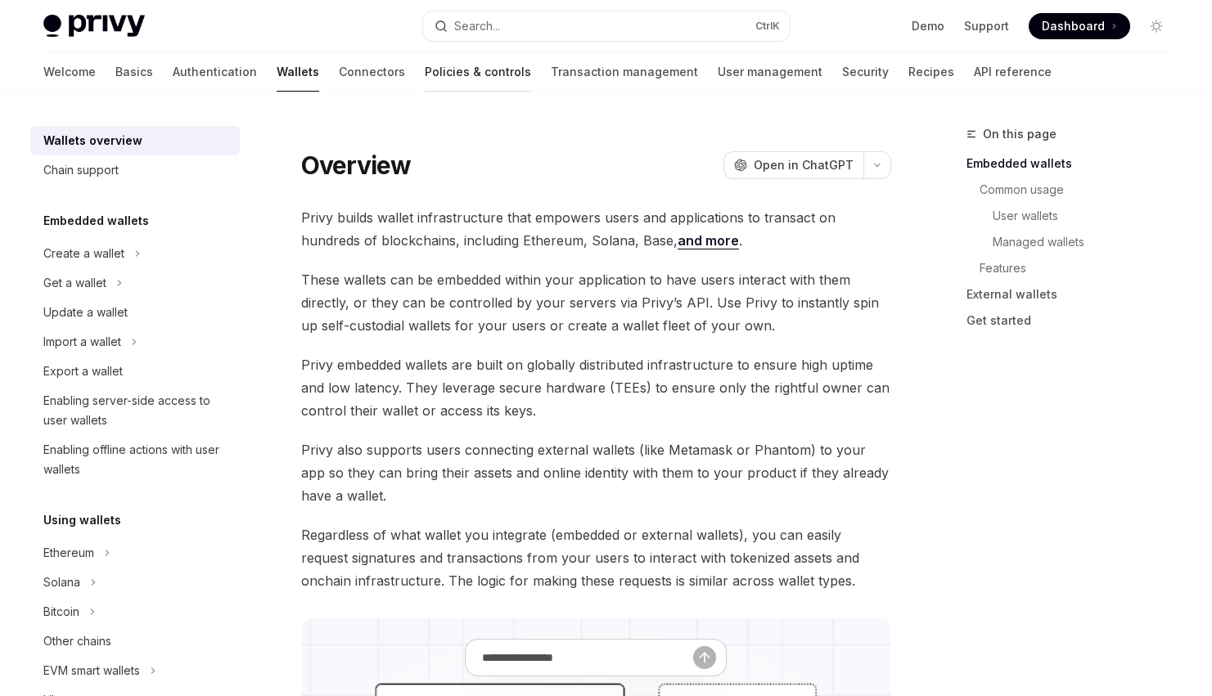
click at [425, 70] on link "Policies & controls" at bounding box center [478, 71] width 106 height 39
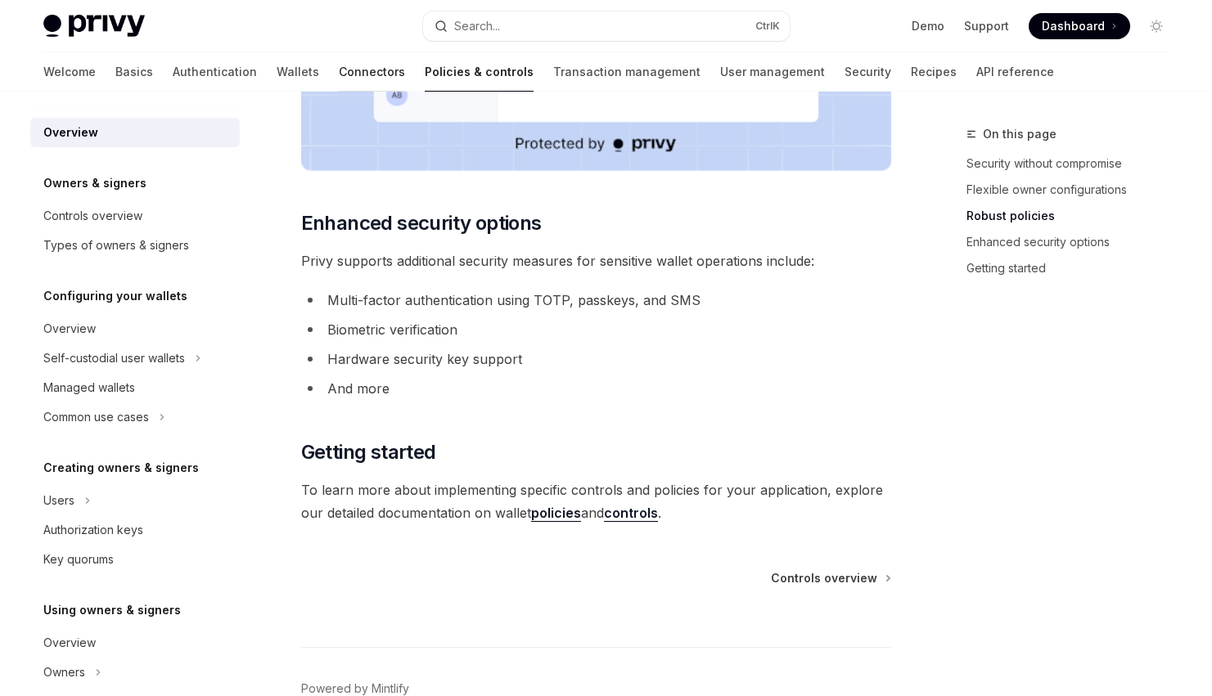
click at [339, 75] on link "Connectors" at bounding box center [372, 71] width 66 height 39
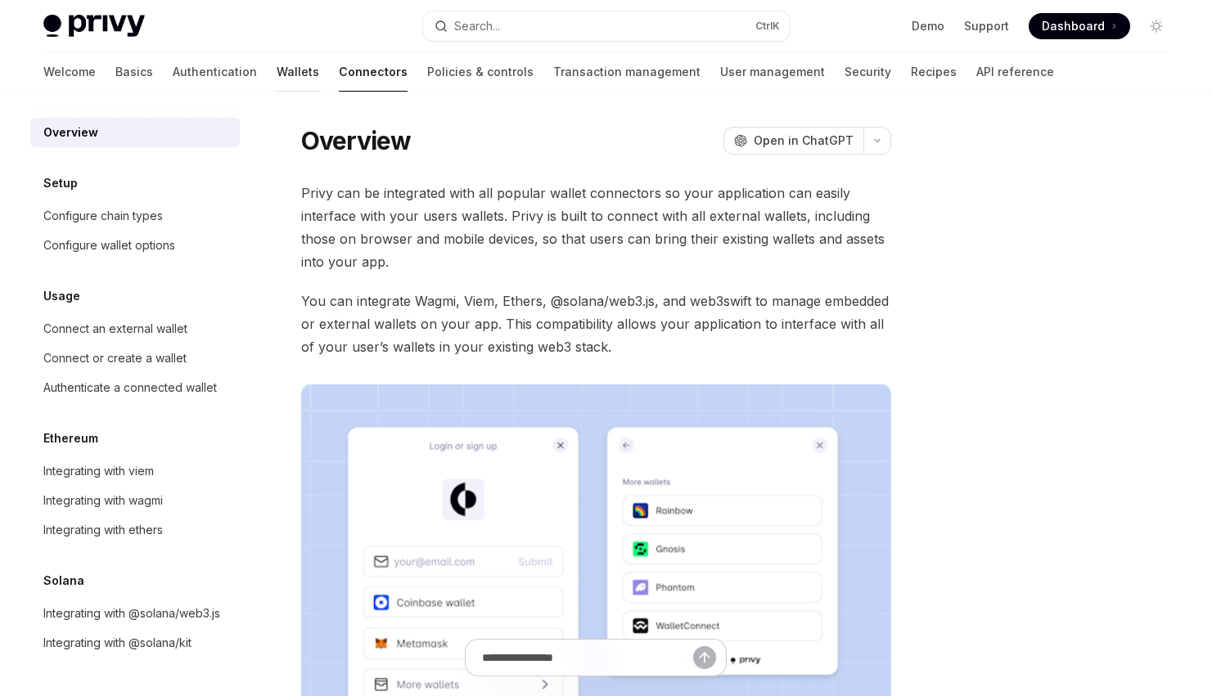
click at [277, 72] on link "Wallets" at bounding box center [298, 71] width 43 height 39
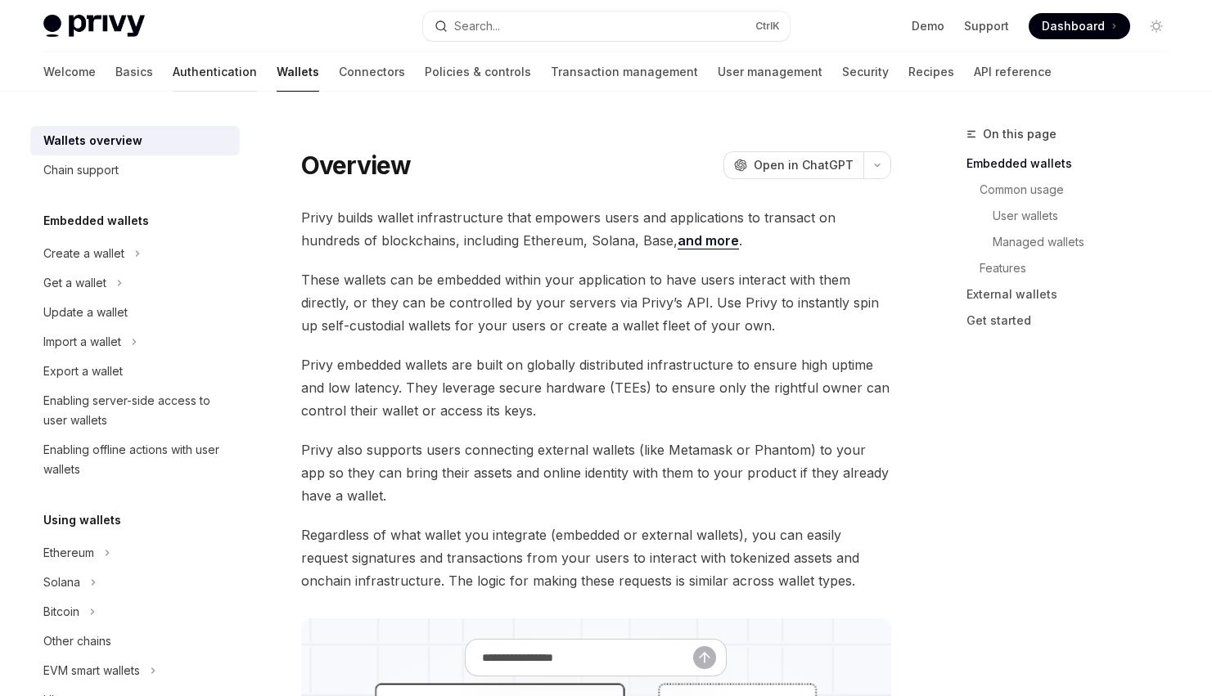
click at [173, 75] on link "Authentication" at bounding box center [215, 71] width 84 height 39
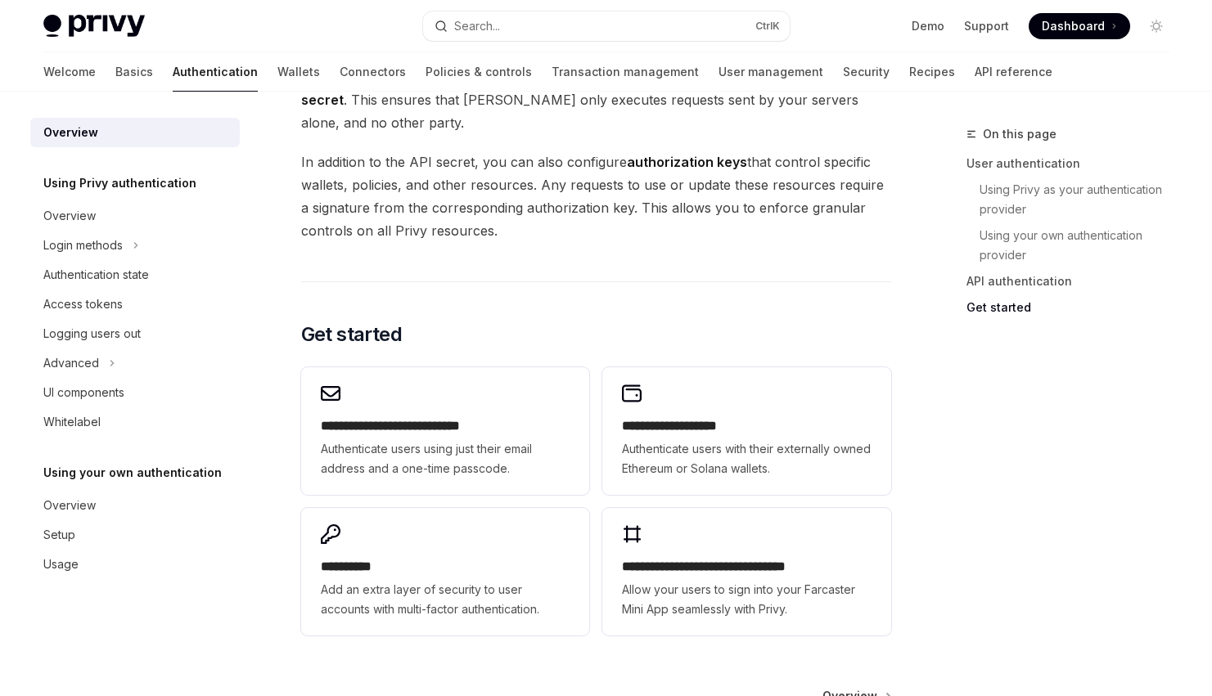
scroll to position [1379, 0]
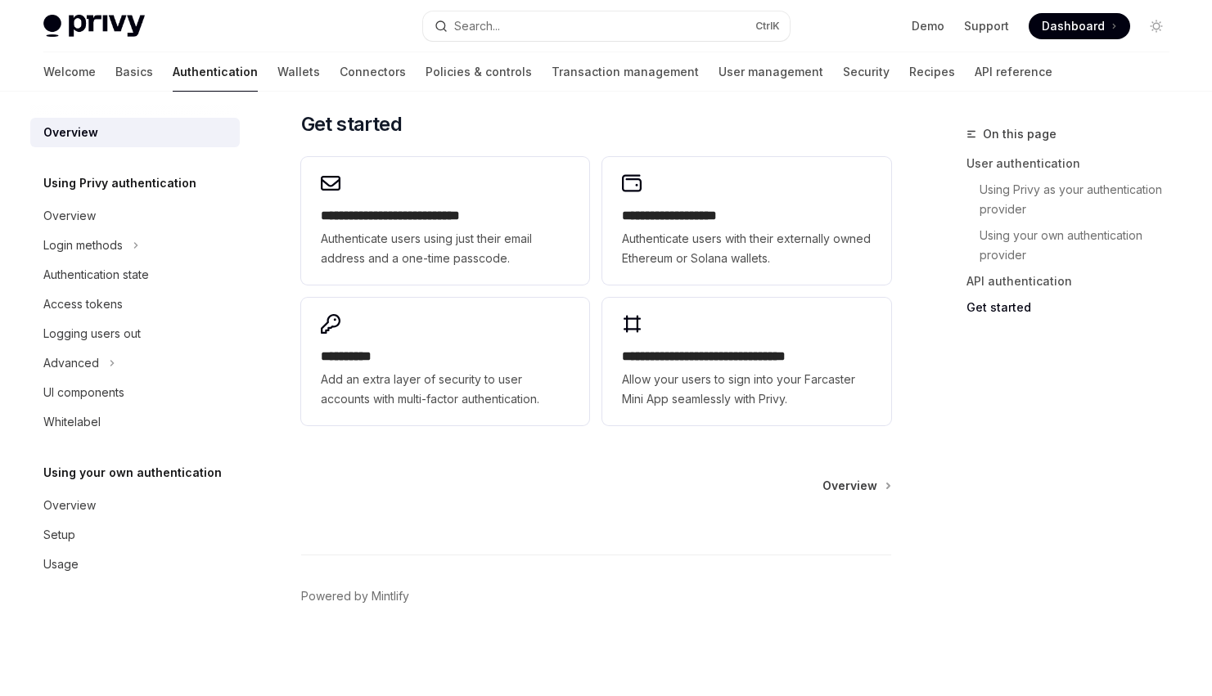
click at [114, 16] on img at bounding box center [93, 26] width 101 height 23
type textarea "*"
